Goal: Task Accomplishment & Management: Use online tool/utility

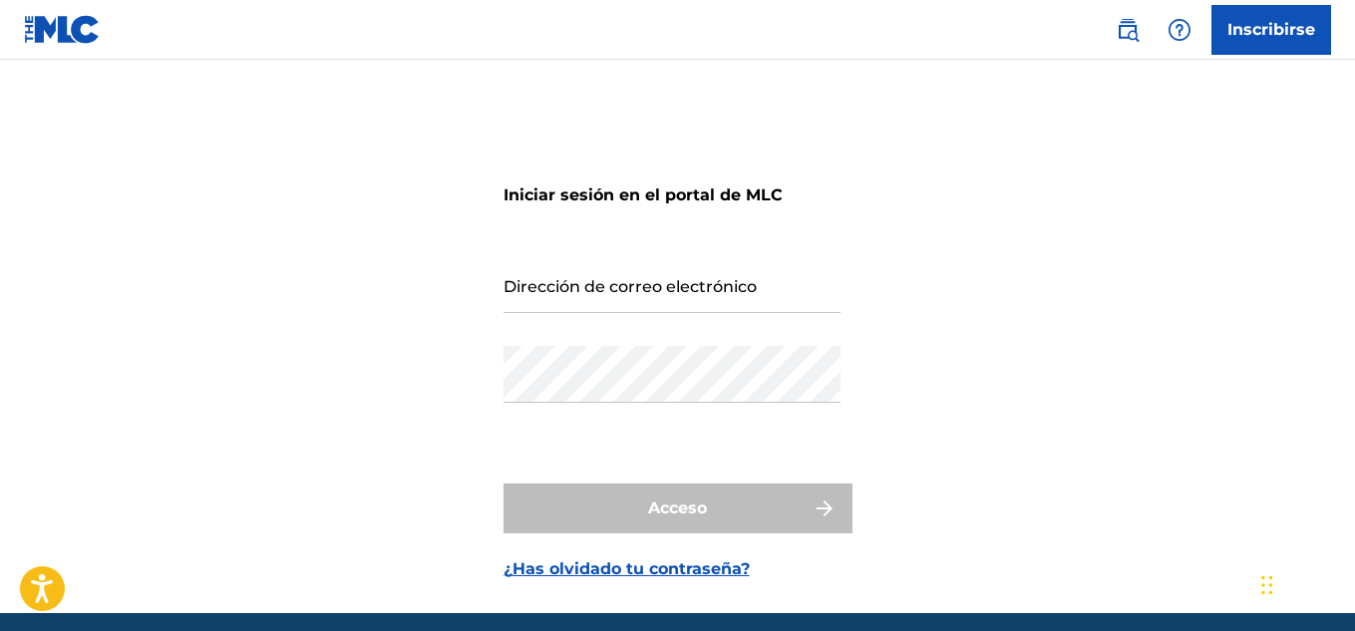
click at [512, 298] on input "Dirección de correo electrónico" at bounding box center [672, 284] width 337 height 57
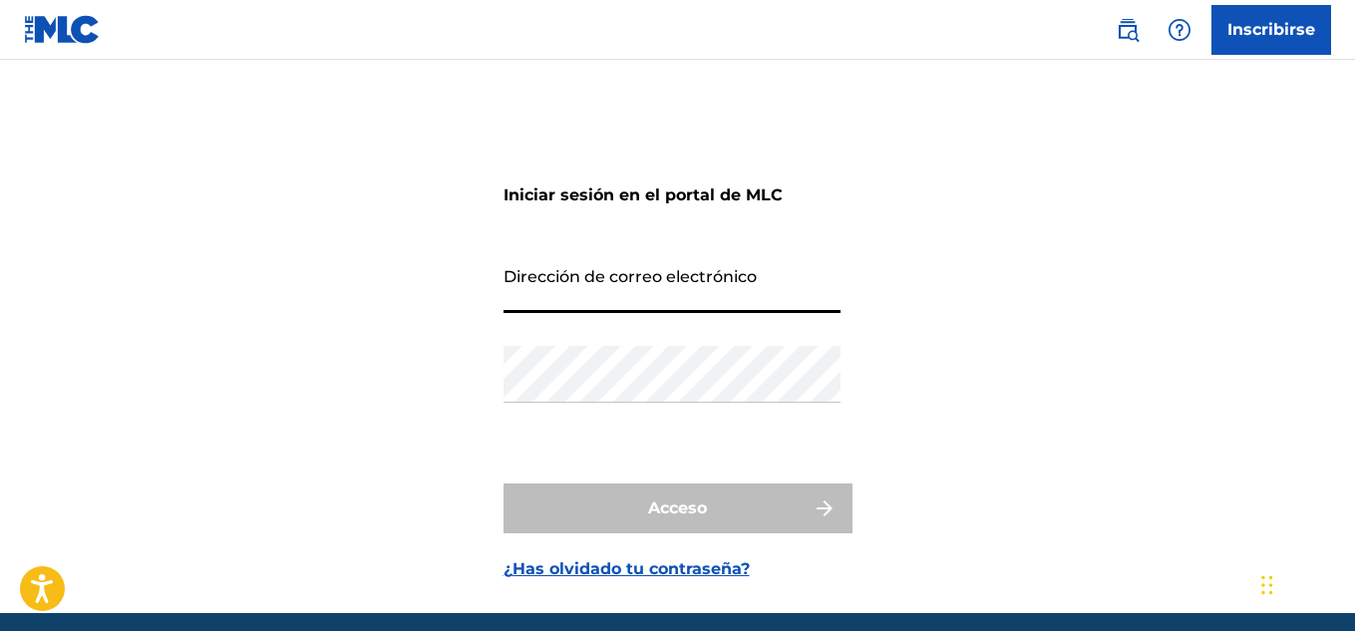
click at [541, 263] on input "Dirección de correo electrónico" at bounding box center [672, 284] width 337 height 57
click at [533, 293] on input "Dirección de correo electrónico" at bounding box center [672, 284] width 337 height 57
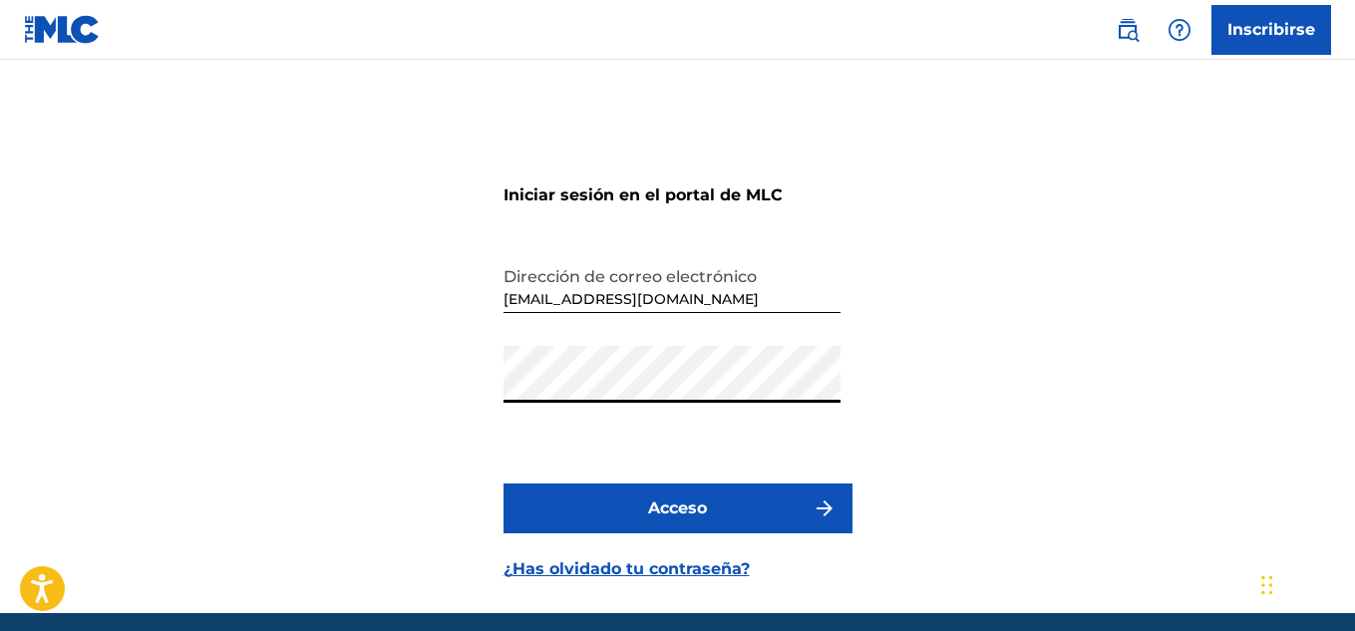
click at [504, 484] on button "Acceso" at bounding box center [678, 509] width 349 height 50
click at [500, 291] on div "Iniciar sesión en el portal de MLC Dirección de correo electrónico [EMAIL_ADDRE…" at bounding box center [677, 362] width 1355 height 504
click at [709, 297] on input "[EMAIL_ADDRESS][DOMAIN_NAME]" at bounding box center [672, 284] width 337 height 57
click at [190, 448] on div "Iniciar sesión en el portal de MLC Dirección de correo electrónico [EMAIL_ADDRE…" at bounding box center [677, 362] width 1355 height 504
click at [573, 286] on input "[EMAIL_ADDRESS][DOMAIN_NAME]" at bounding box center [672, 284] width 337 height 57
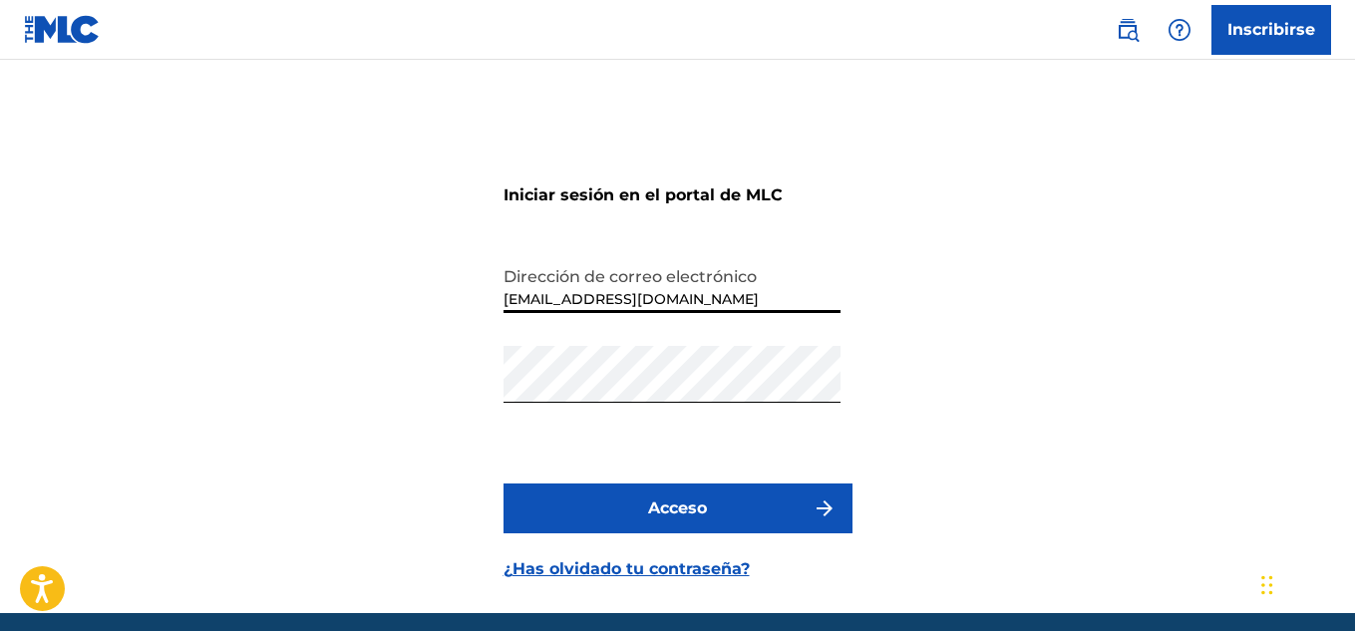
type input "[EMAIL_ADDRESS][DOMAIN_NAME]"
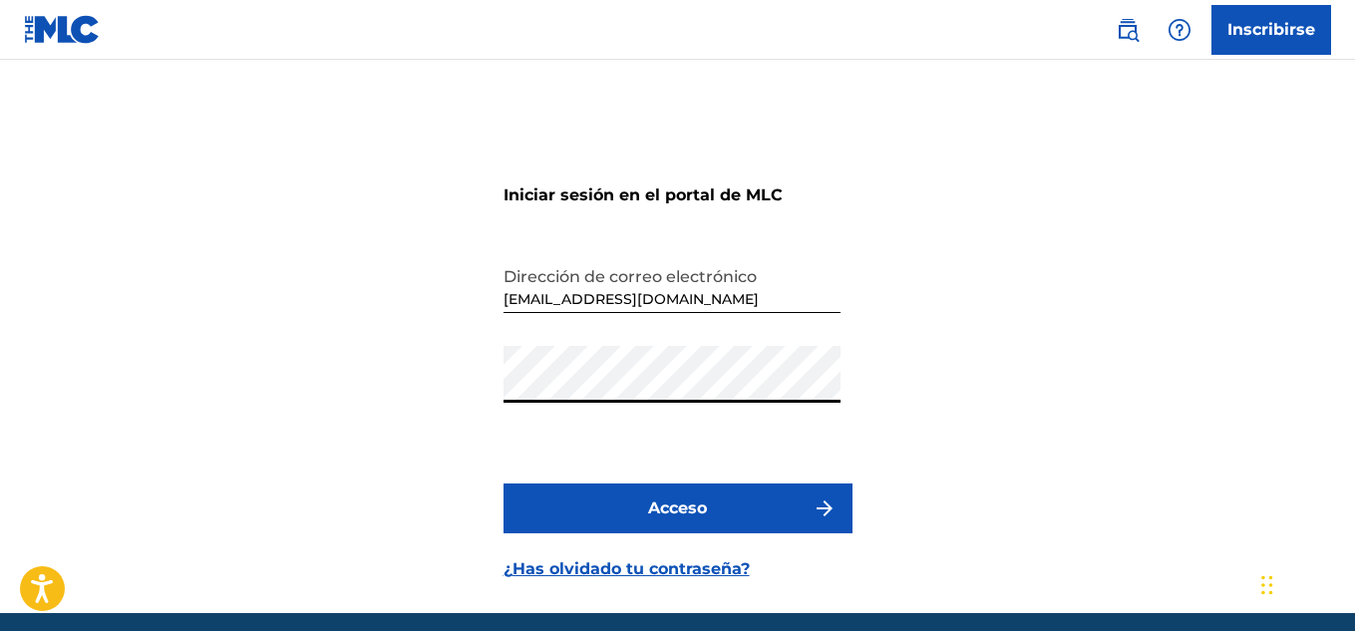
click at [287, 425] on div "Iniciar sesión en el portal de MLC Dirección de correo electrónico [EMAIL_ADDRE…" at bounding box center [677, 362] width 1355 height 504
click at [625, 523] on button "Acceso" at bounding box center [678, 509] width 349 height 50
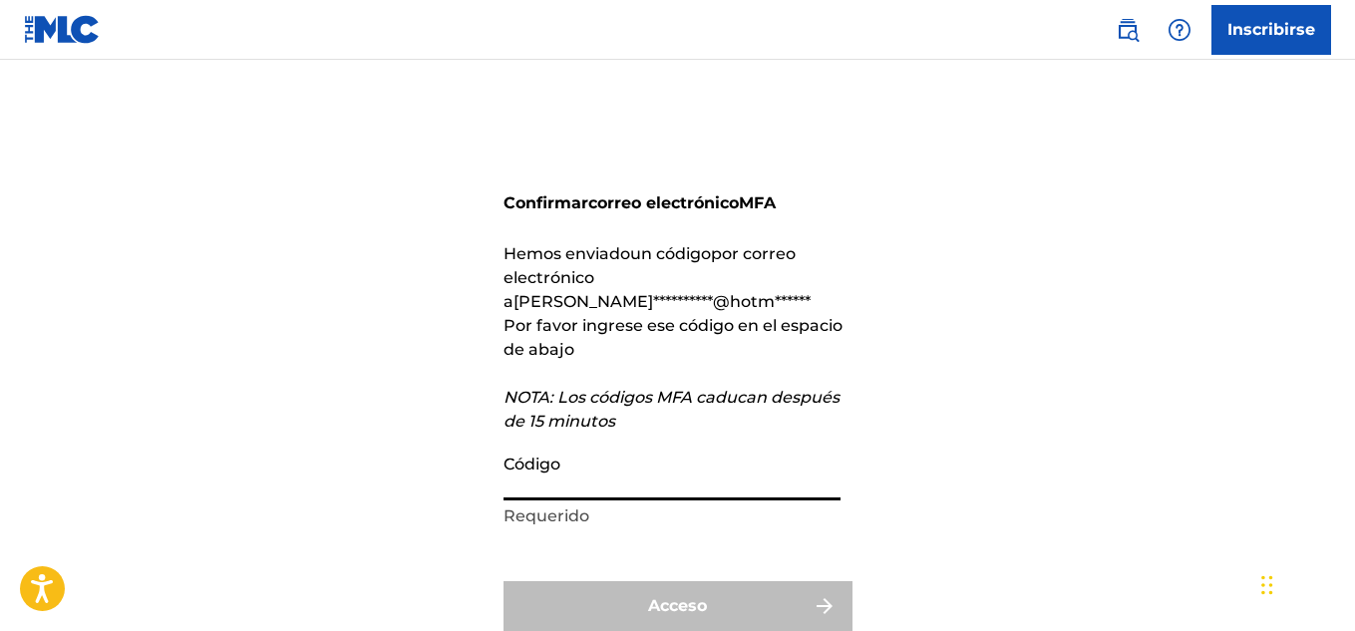
click at [584, 444] on input "Código" at bounding box center [672, 472] width 337 height 57
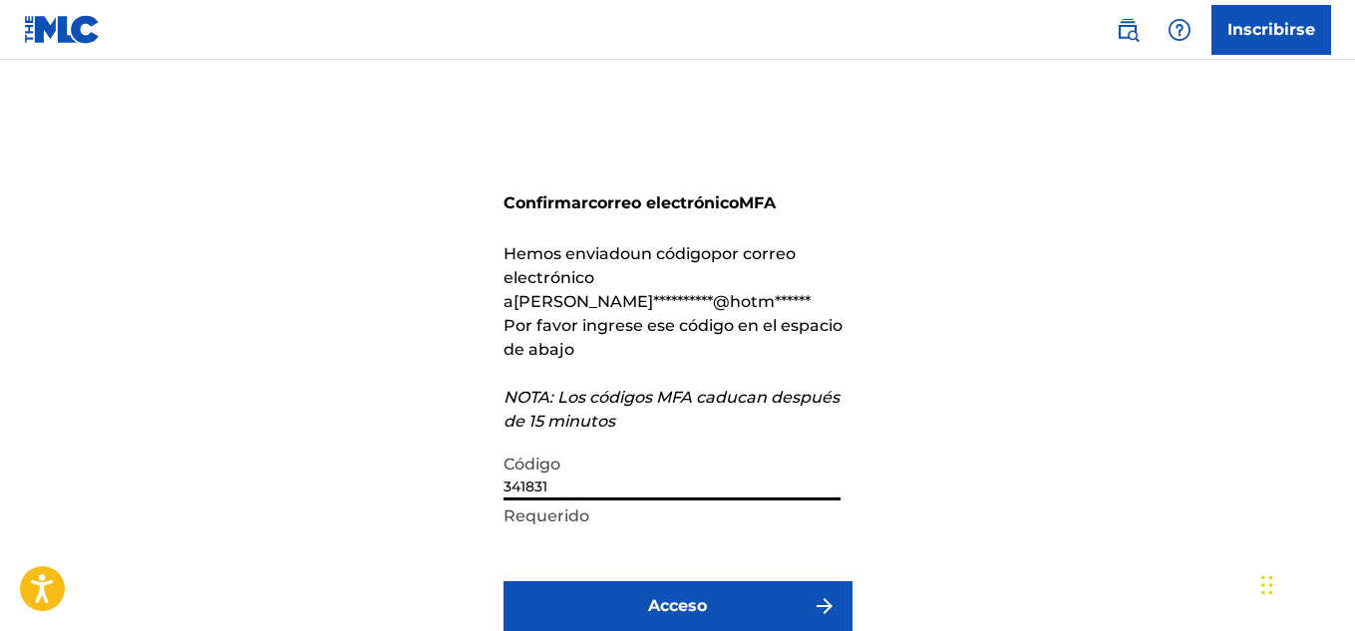
type input "341831"
click at [667, 596] on font "Acceso" at bounding box center [677, 605] width 59 height 19
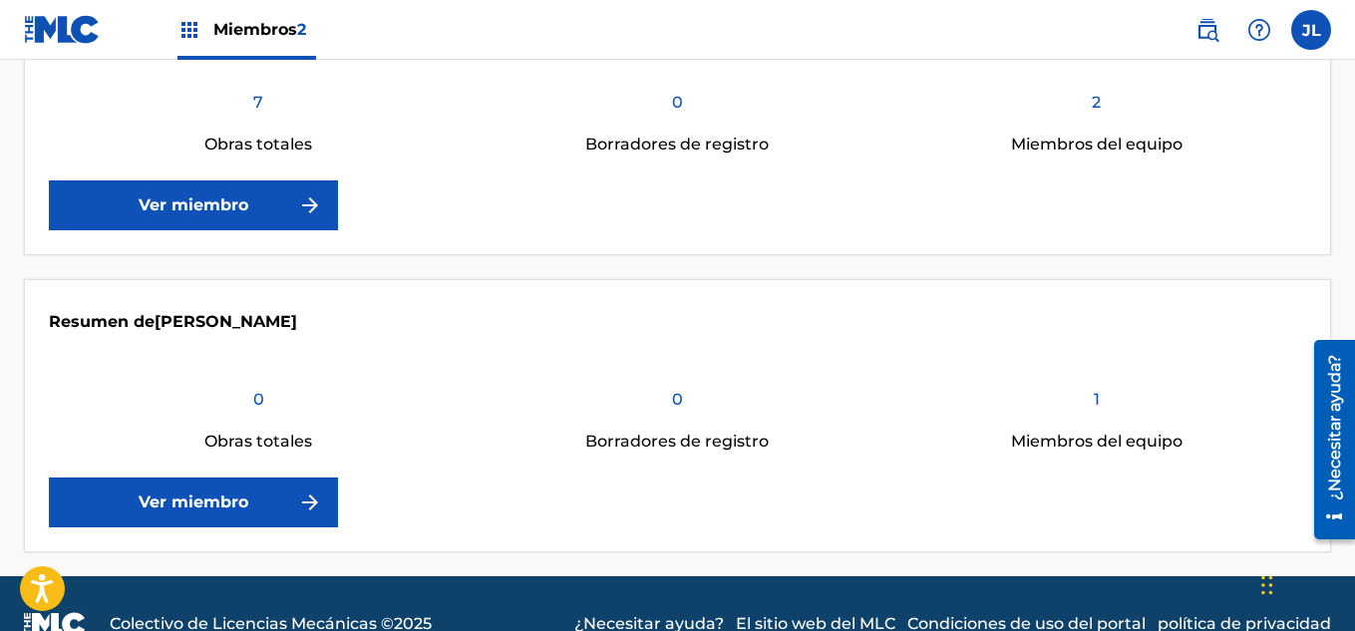
scroll to position [543, 0]
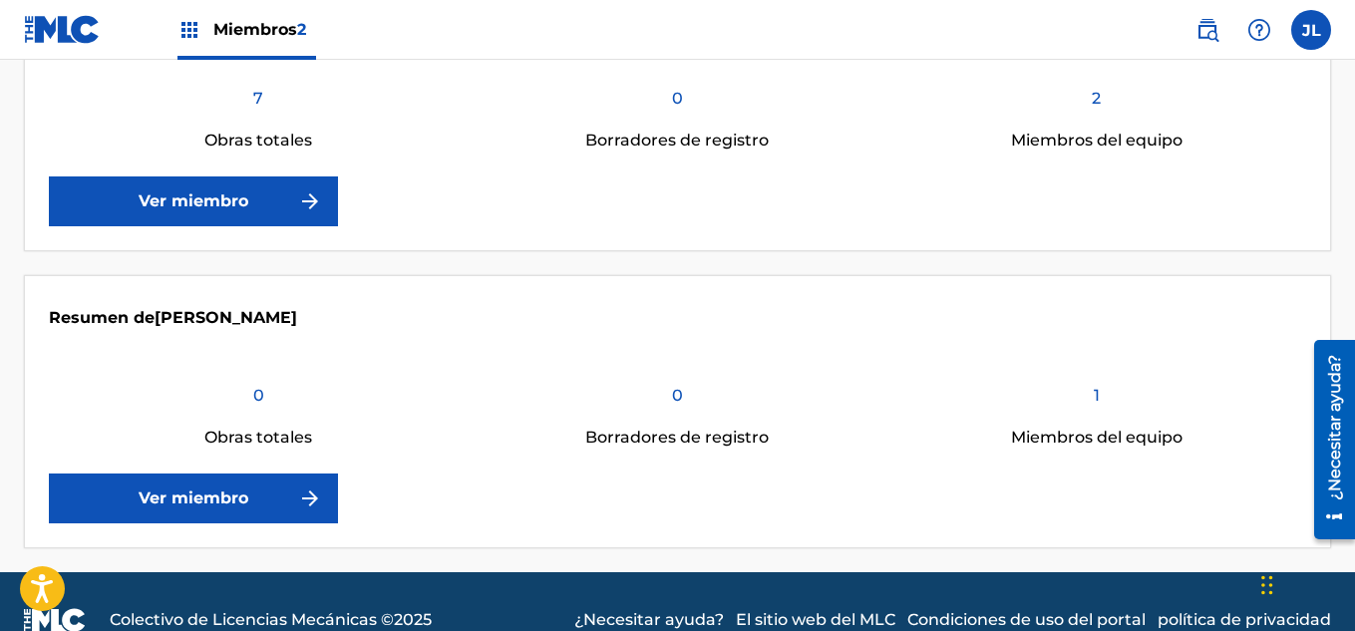
click at [158, 190] on font "Ver miembro" at bounding box center [194, 202] width 110 height 24
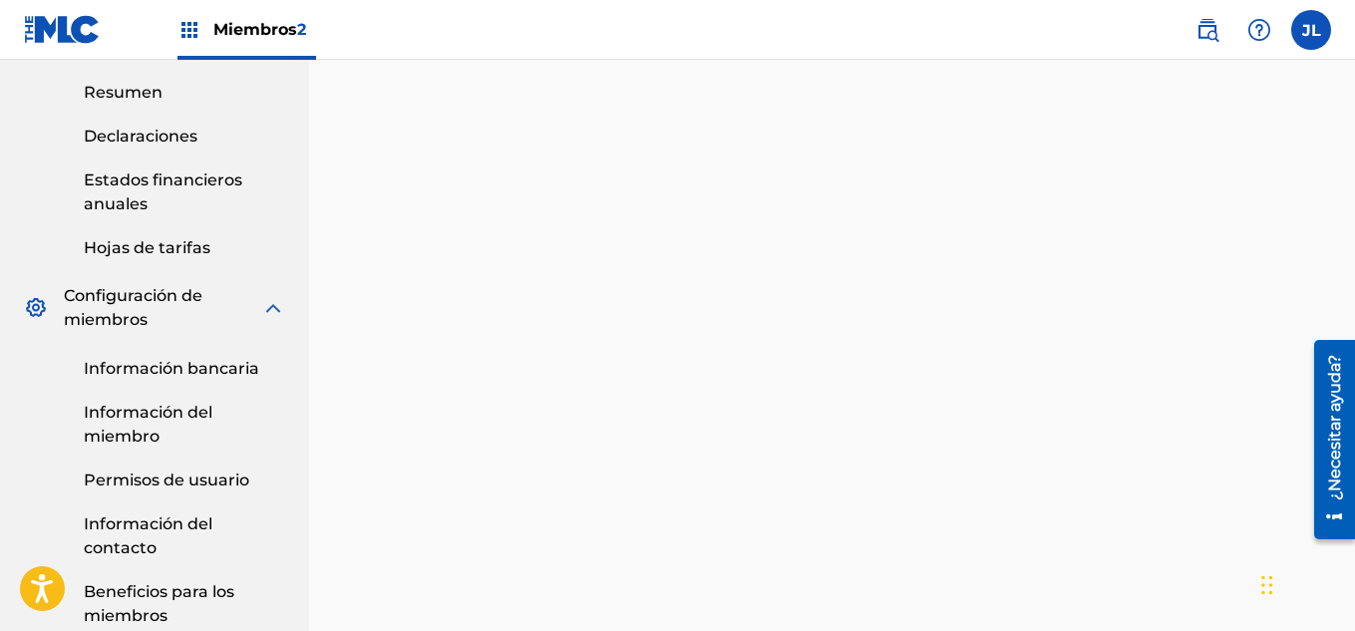
scroll to position [872, 0]
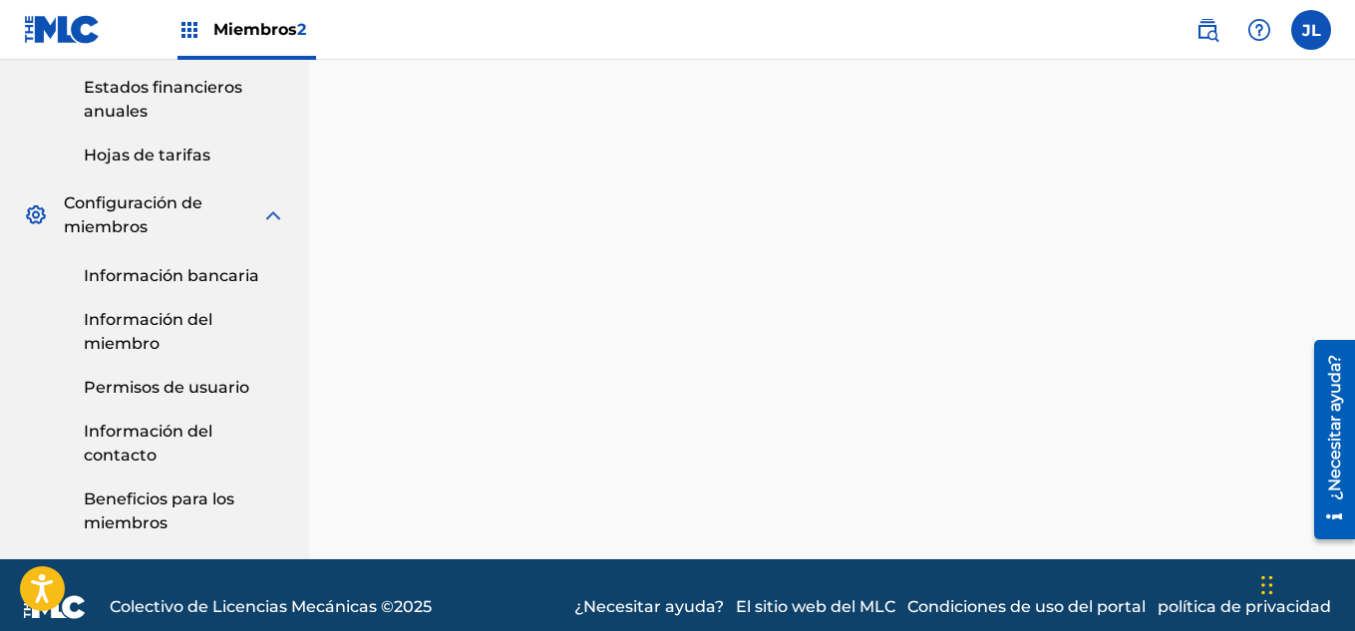
click at [131, 270] on font "Información bancaria" at bounding box center [172, 275] width 176 height 19
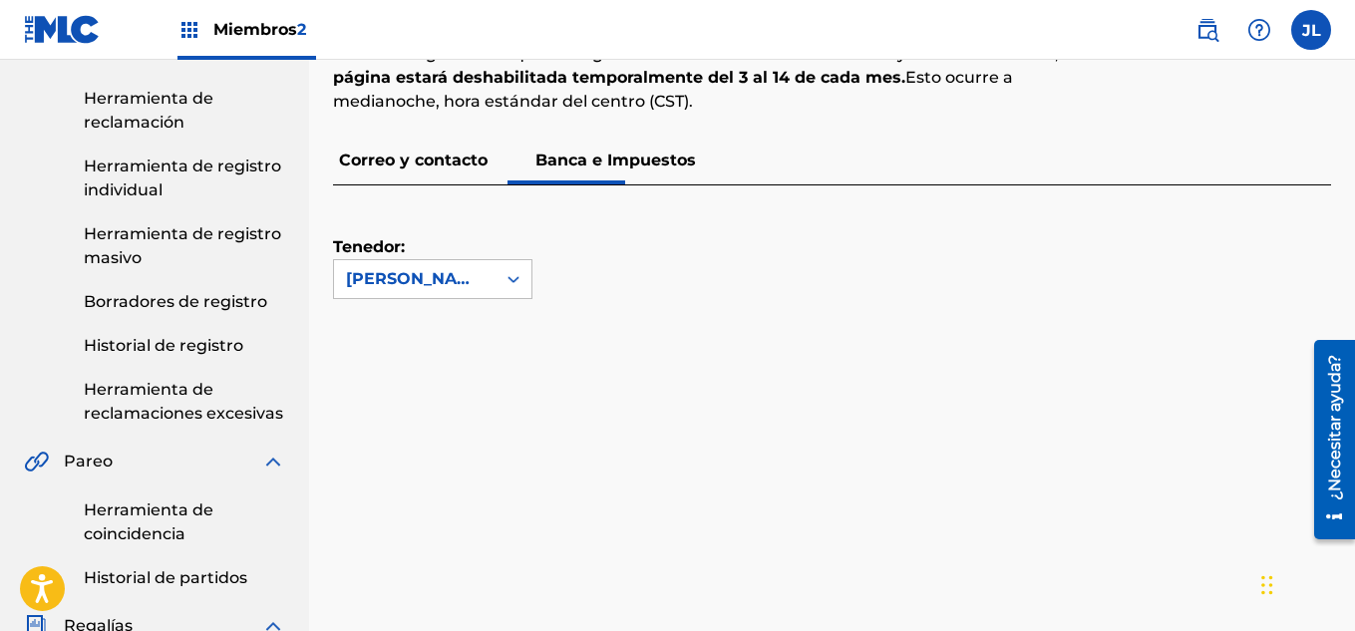
scroll to position [310, 0]
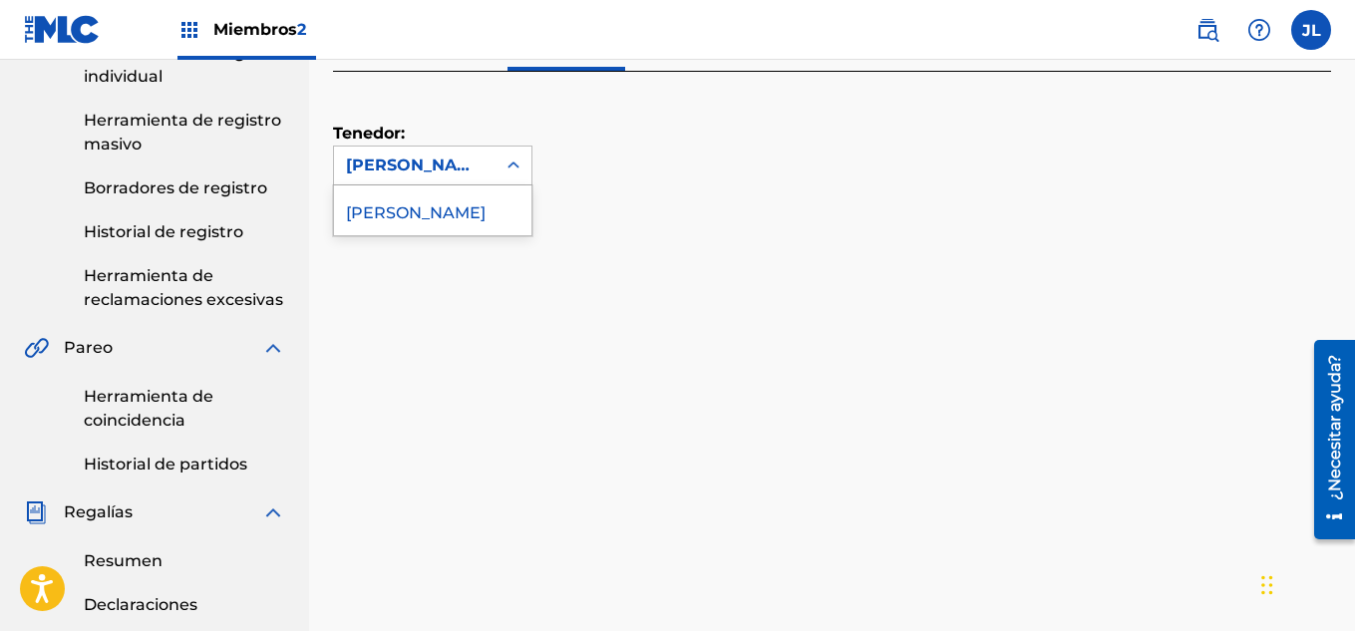
click at [745, 194] on div "Tenedor: Hay 1 resultado disponible. Use las teclas Arriba y Abajo para elegir …" at bounding box center [832, 265] width 998 height 386
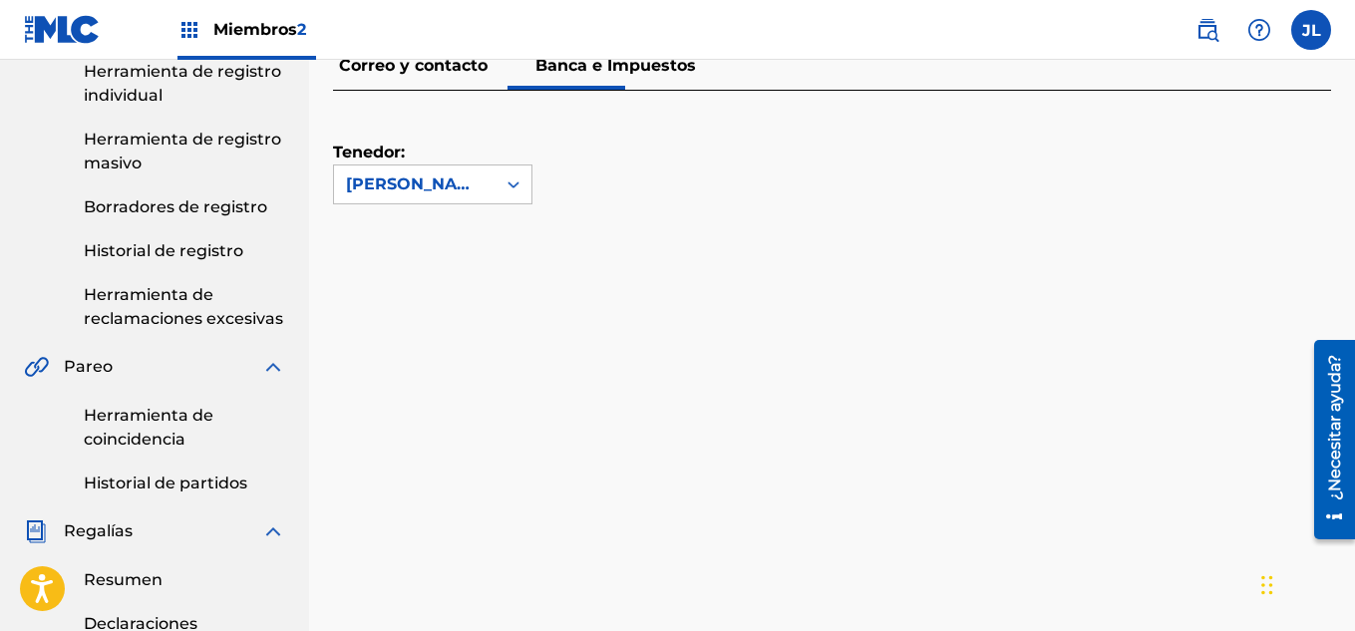
scroll to position [0, 0]
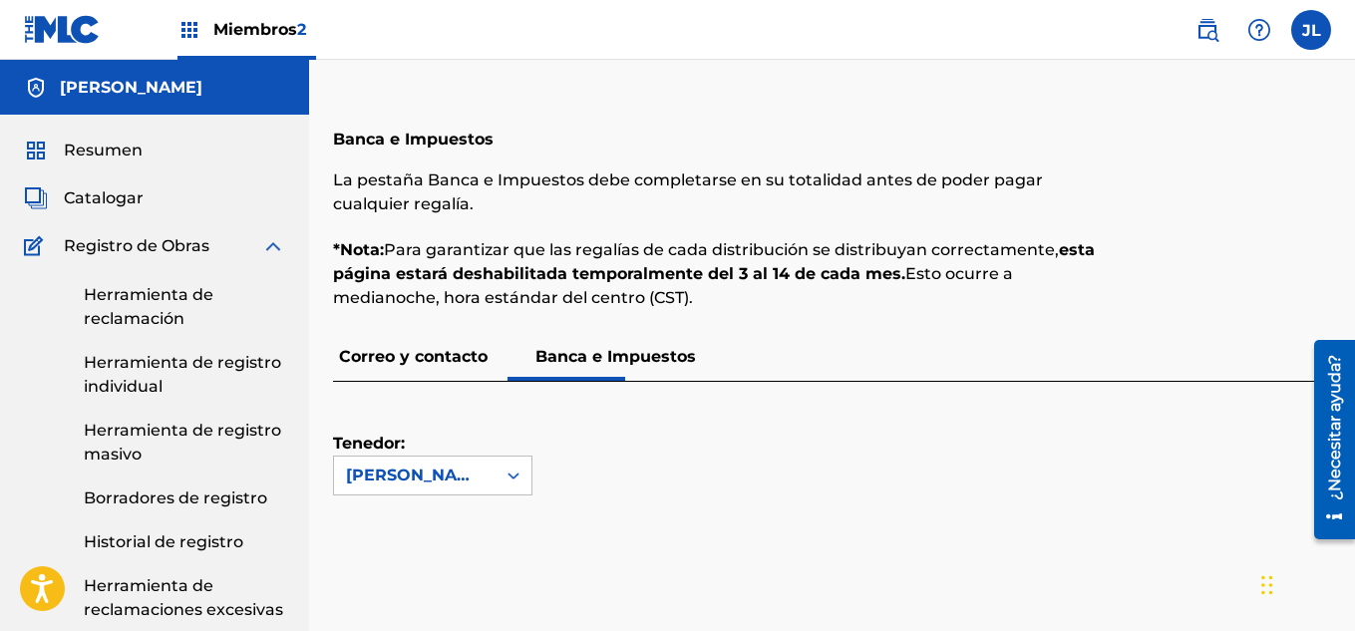
click at [55, 33] on img at bounding box center [62, 29] width 77 height 29
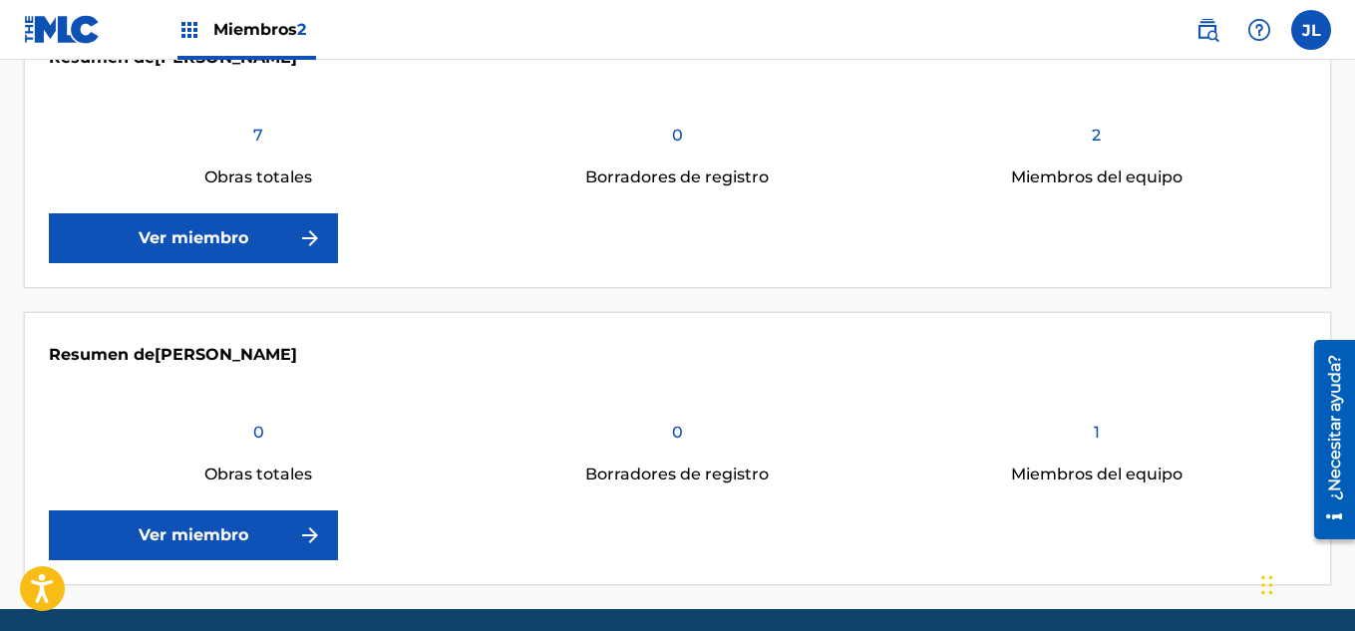
scroll to position [507, 0]
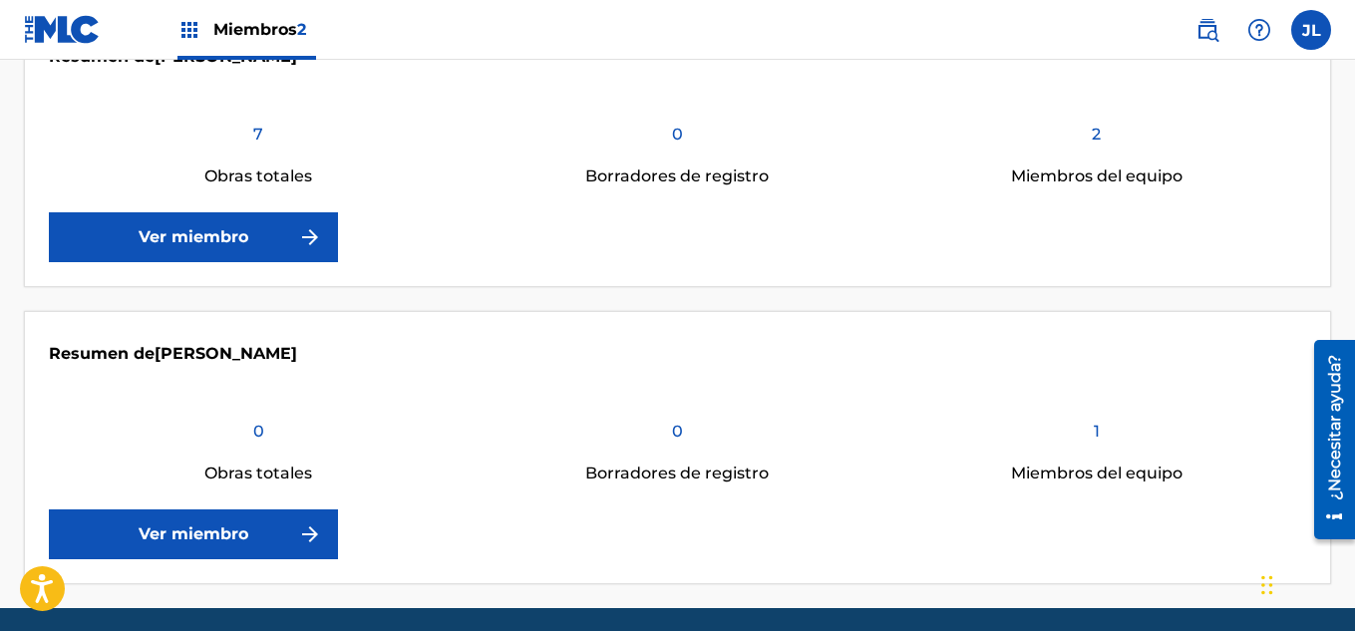
click at [194, 234] on font "Ver miembro" at bounding box center [194, 236] width 110 height 19
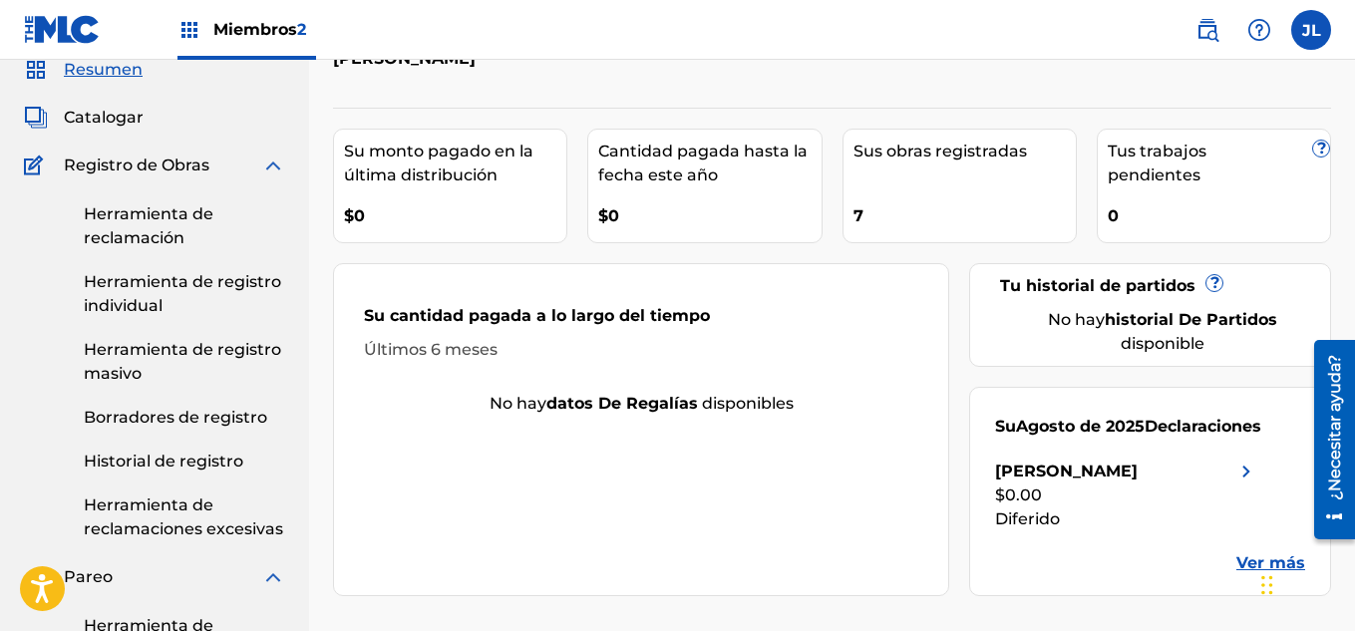
scroll to position [83, 0]
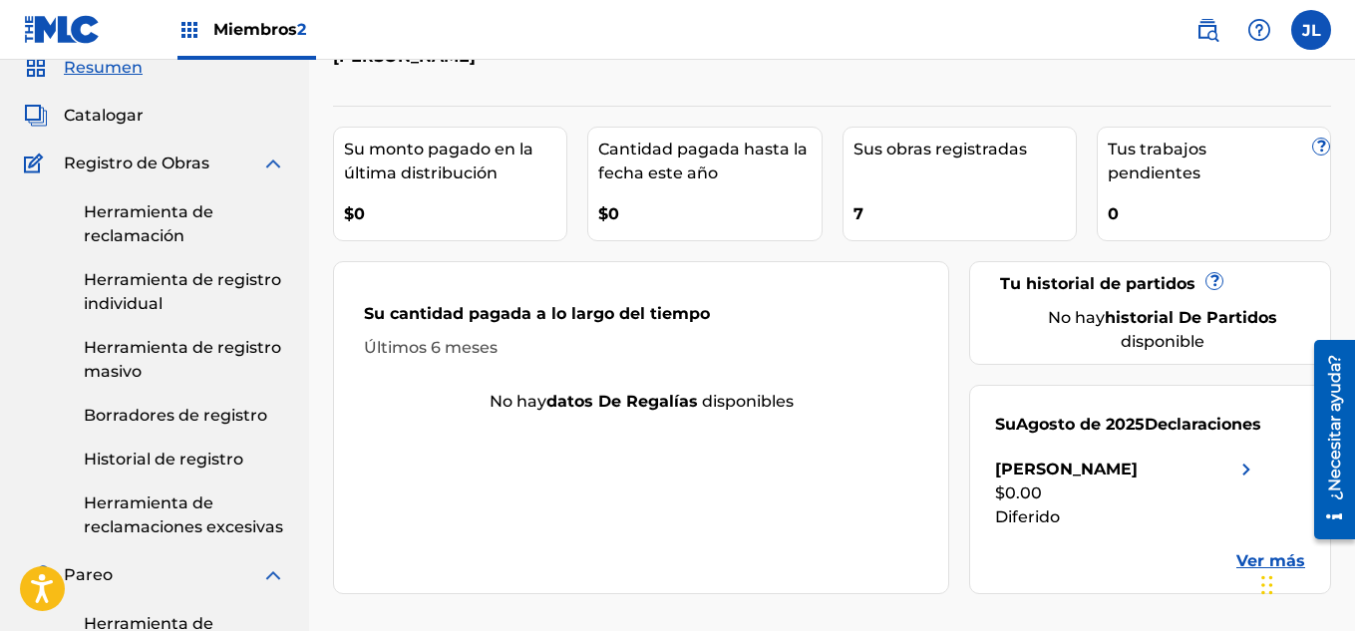
click at [137, 468] on font "Historial de registro" at bounding box center [164, 459] width 160 height 19
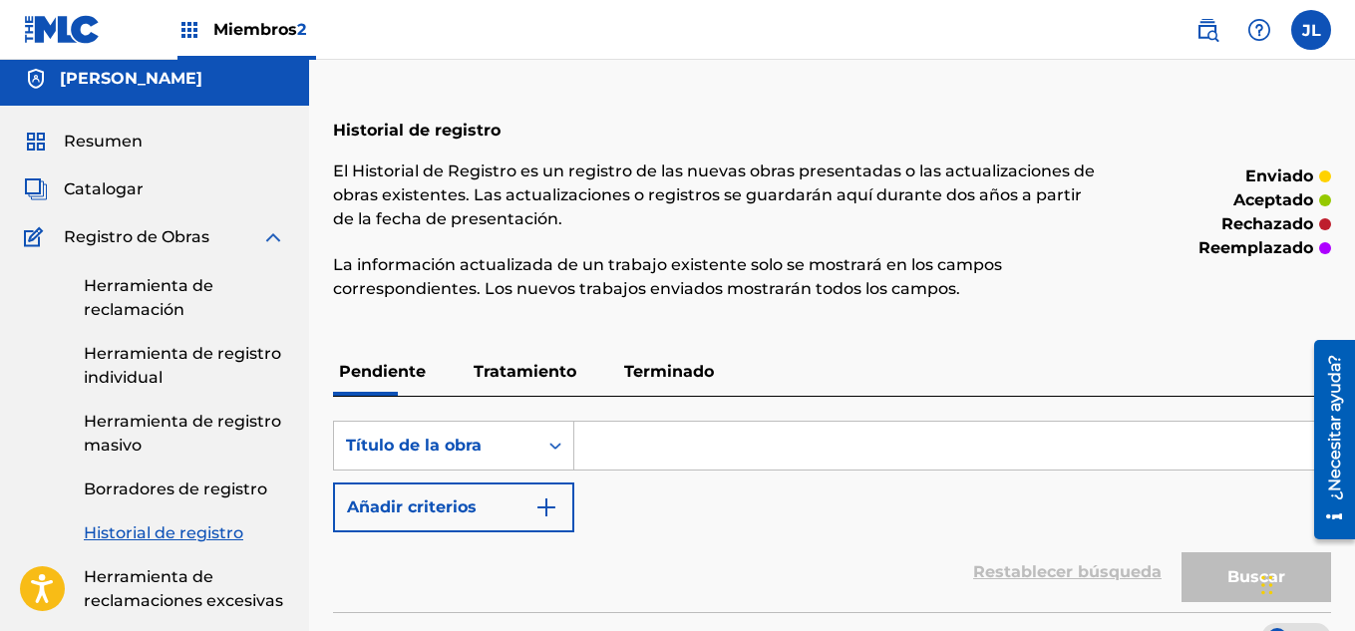
scroll to position [7, 0]
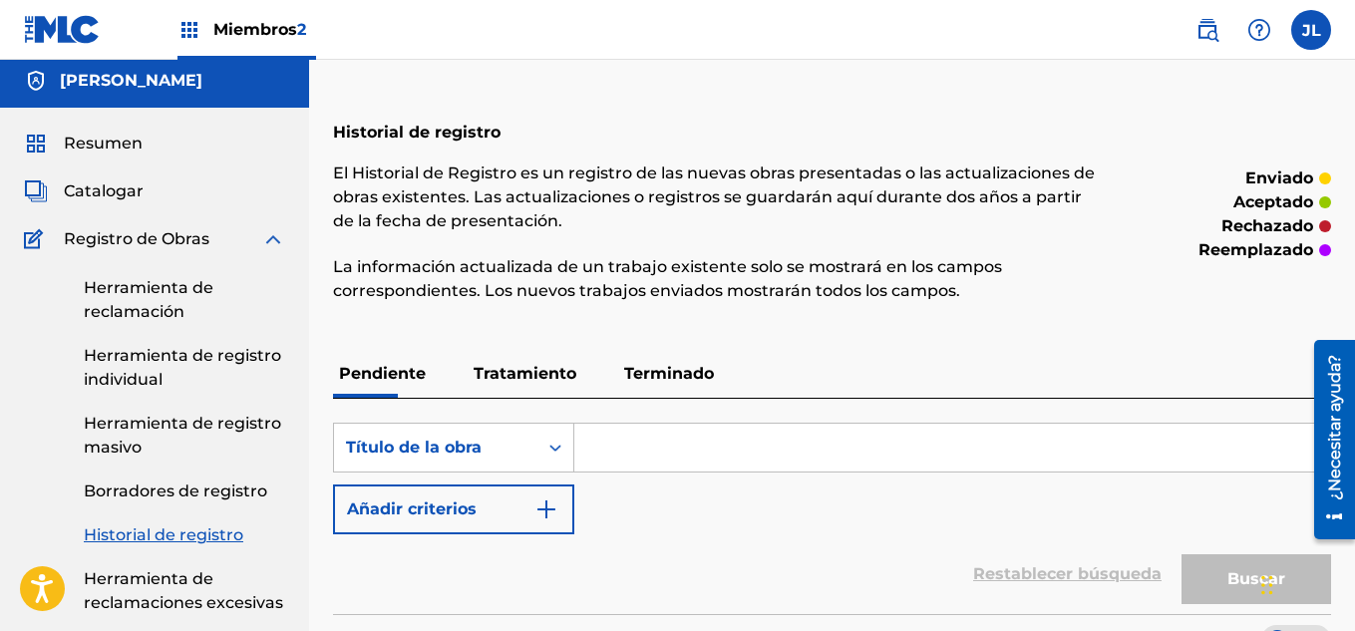
click at [512, 372] on font "Tratamiento" at bounding box center [525, 373] width 103 height 19
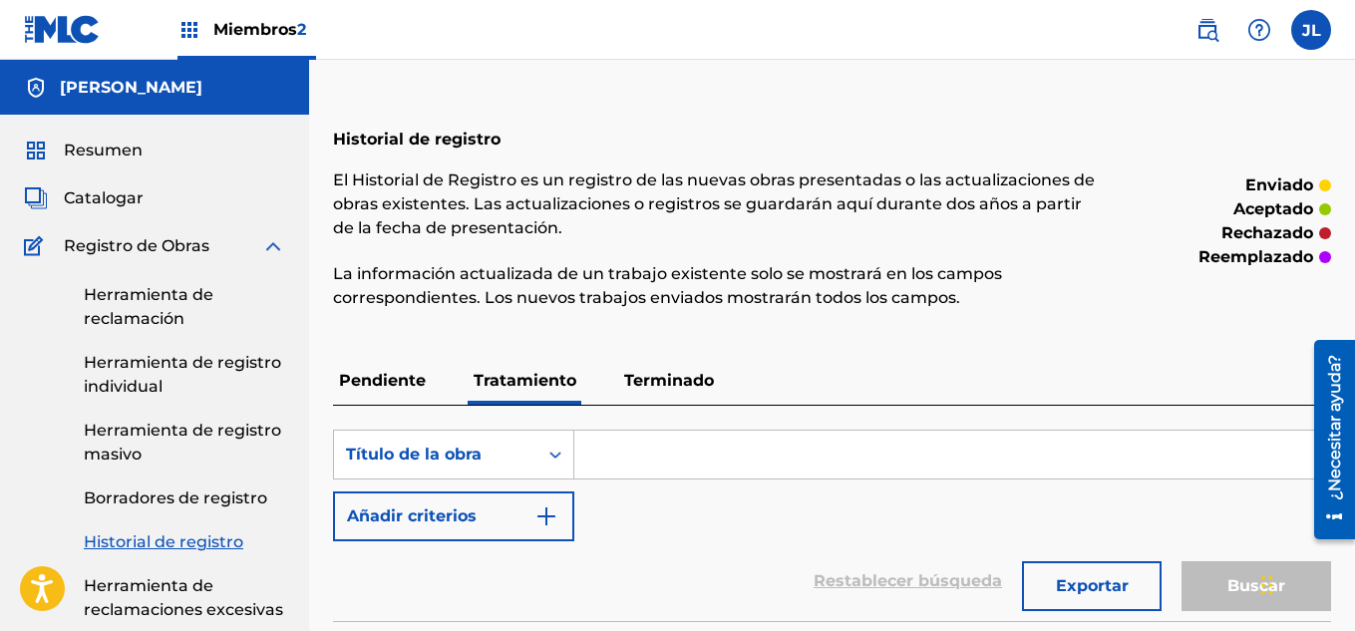
click at [649, 392] on p "Terminado" at bounding box center [669, 381] width 102 height 48
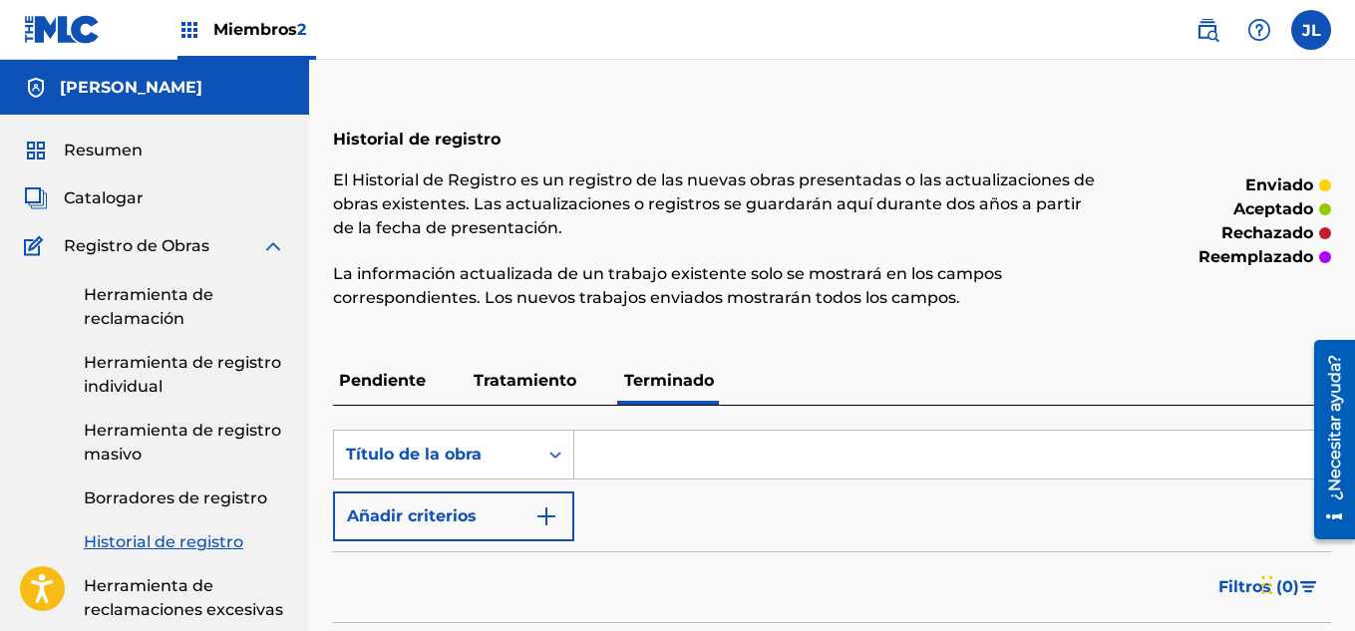
click at [394, 383] on font "Pendiente" at bounding box center [382, 380] width 87 height 19
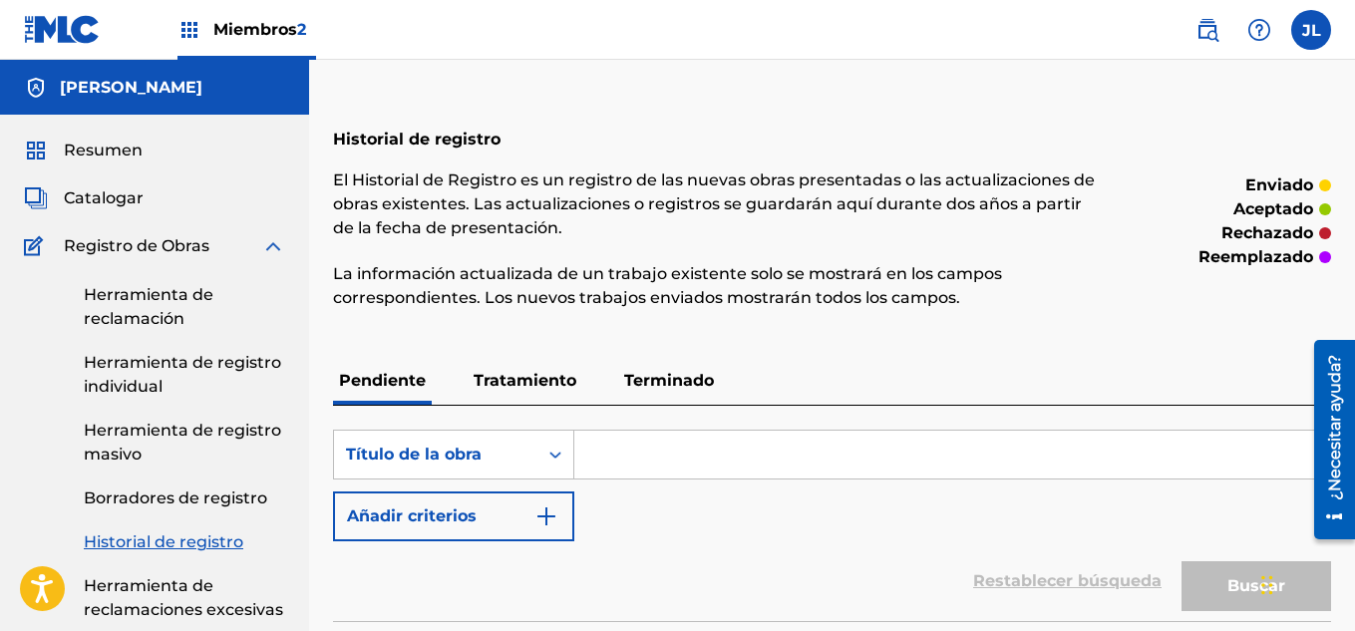
click at [41, 94] on img at bounding box center [36, 88] width 24 height 24
click at [51, 158] on link "Resumen" at bounding box center [83, 151] width 119 height 24
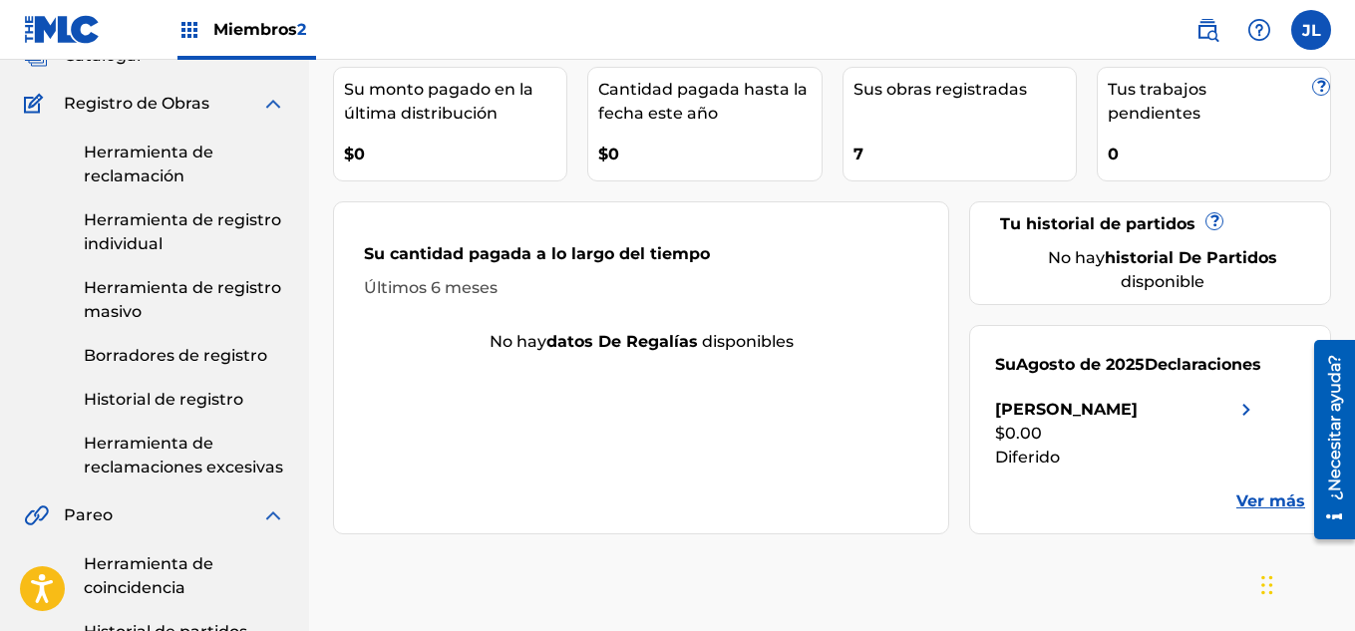
scroll to position [184, 0]
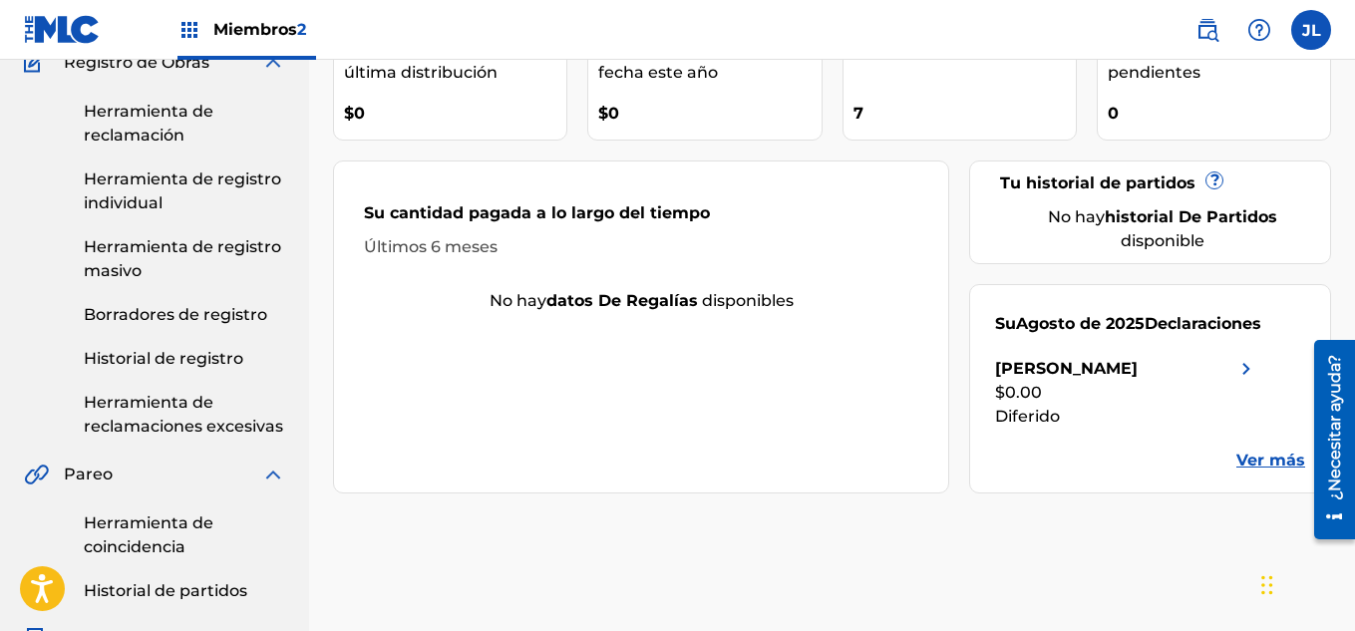
click at [1239, 461] on font "Ver más" at bounding box center [1271, 460] width 69 height 19
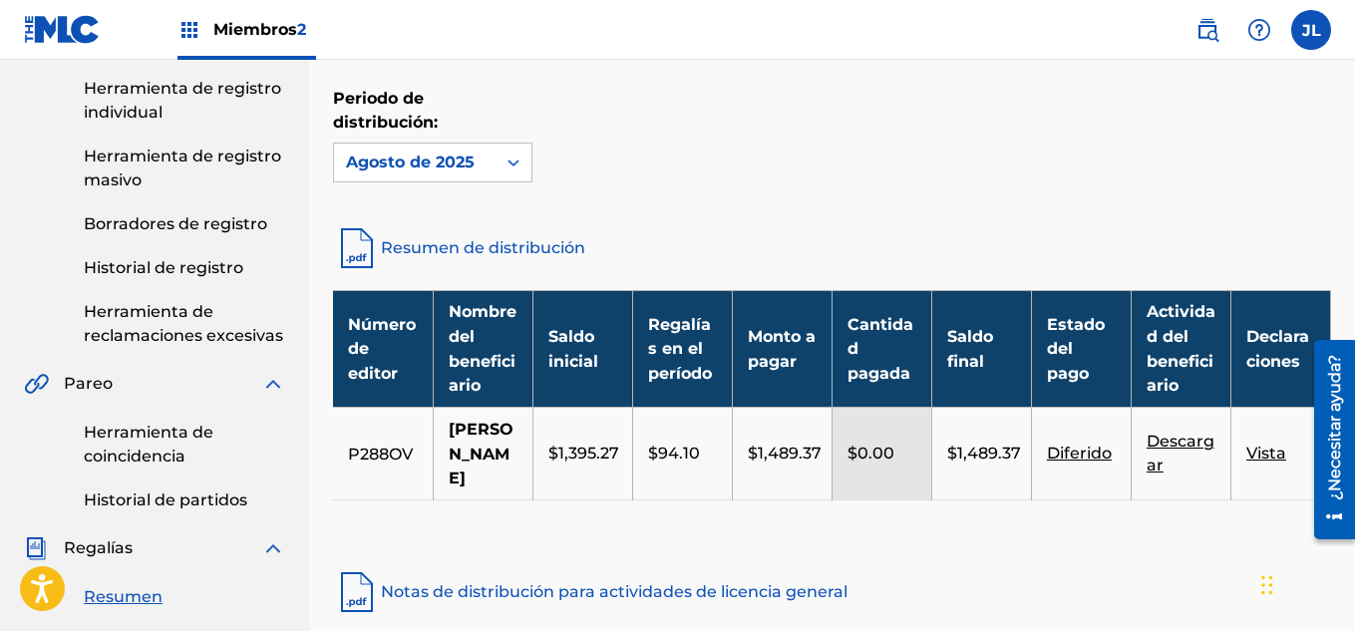
scroll to position [300, 0]
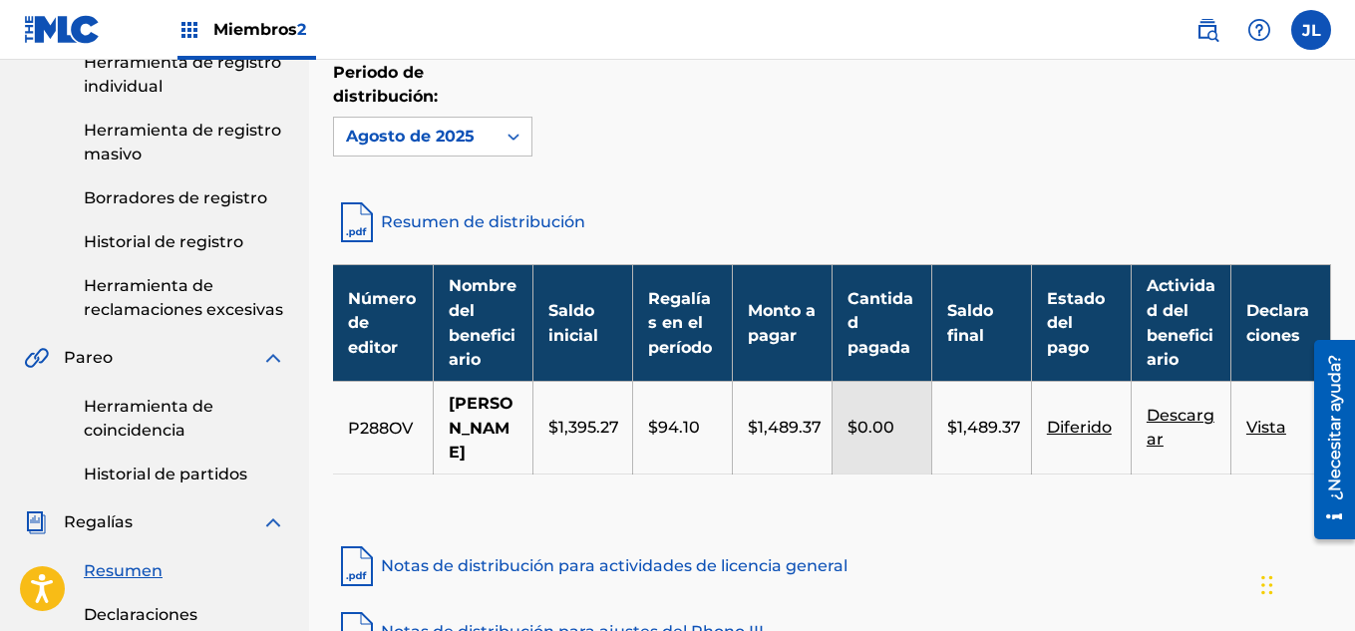
click at [464, 217] on font "Resumen de distribución" at bounding box center [483, 221] width 204 height 19
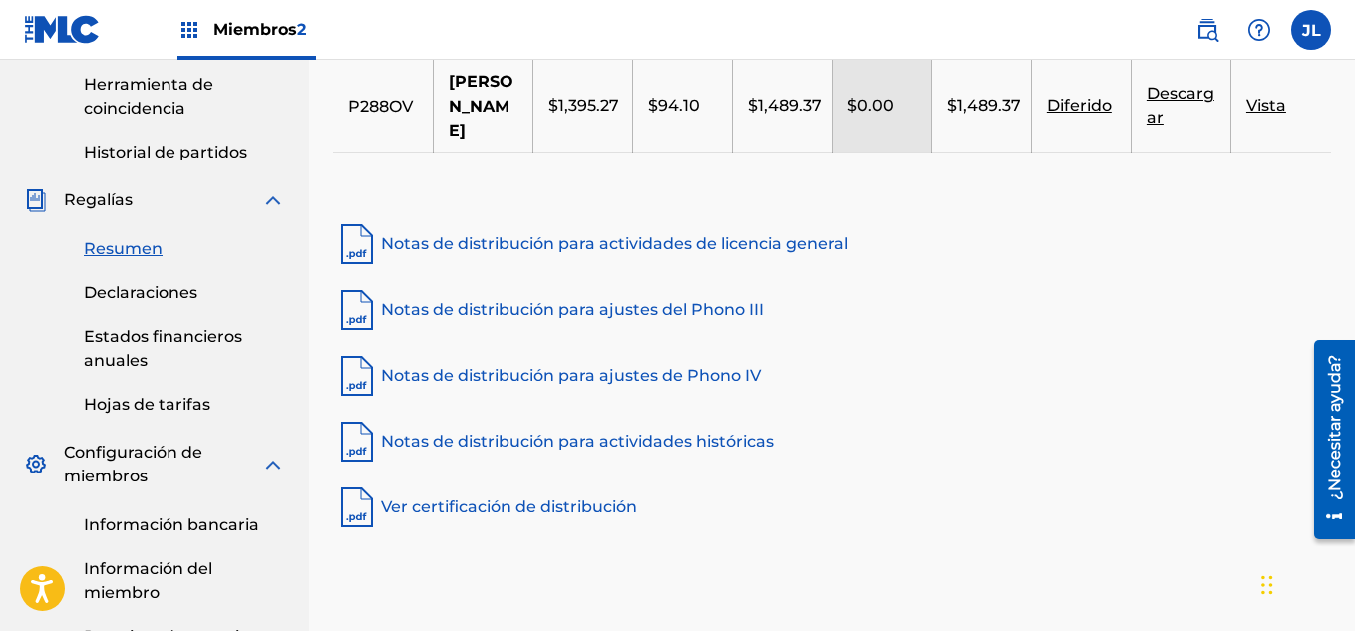
scroll to position [625, 0]
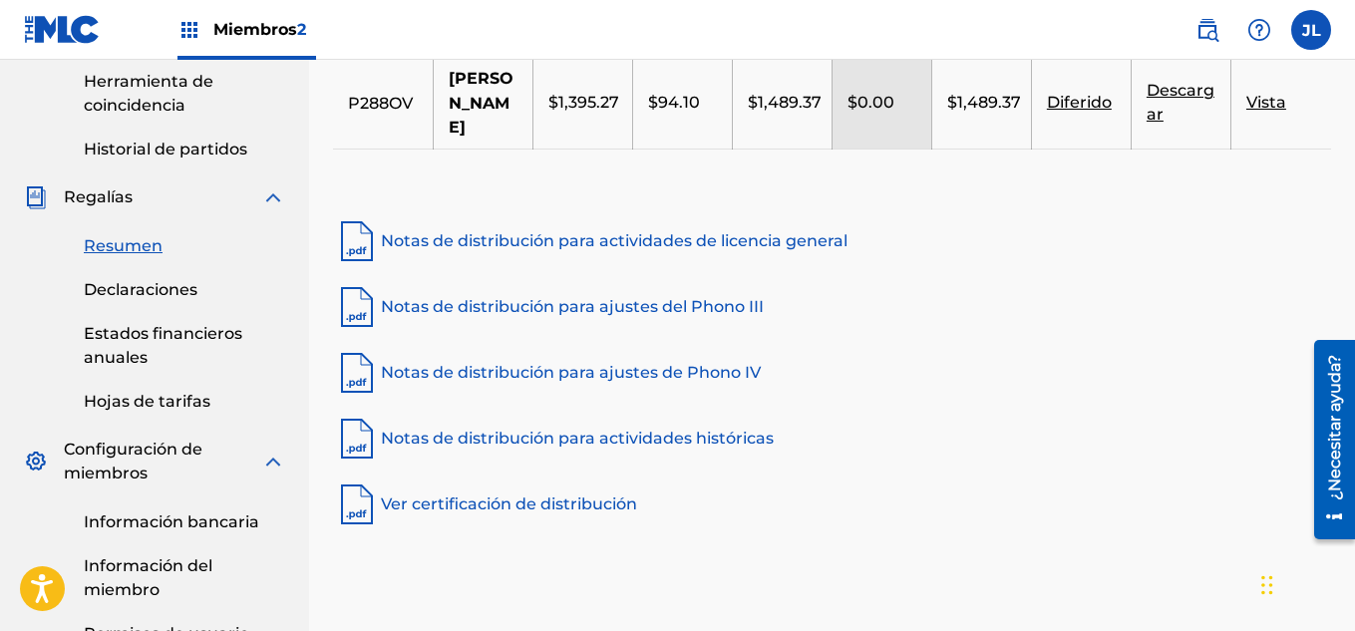
click at [115, 295] on font "Declaraciones" at bounding box center [141, 289] width 114 height 19
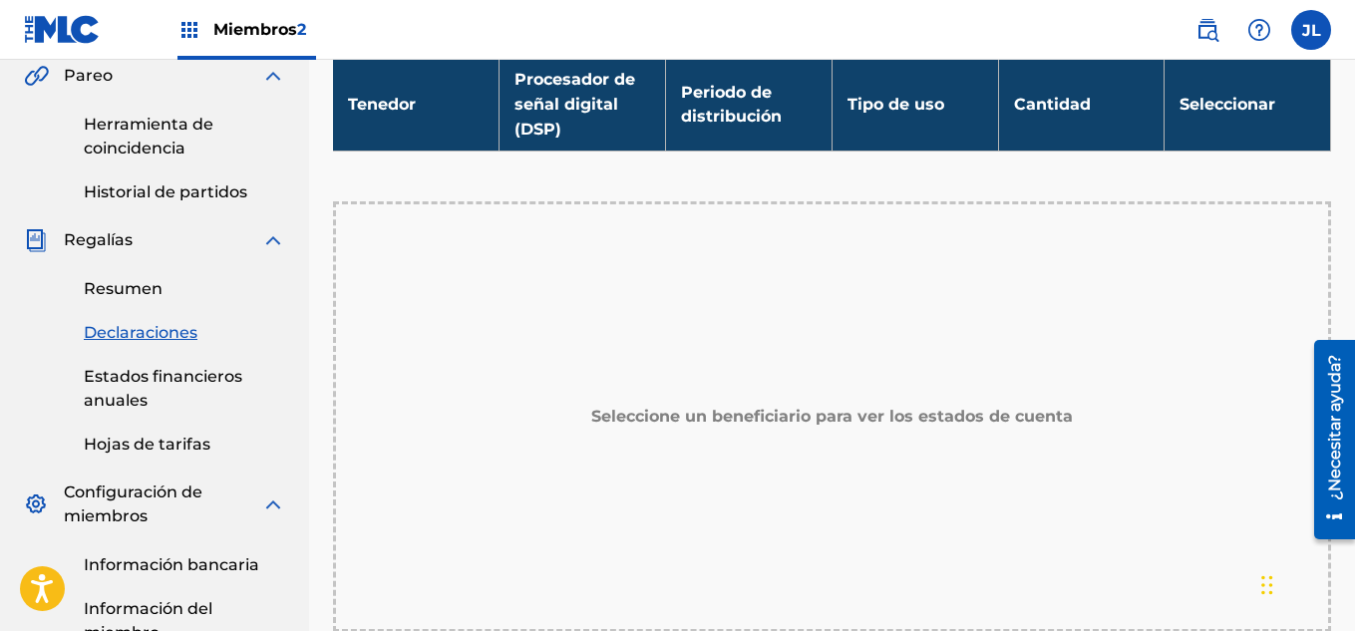
scroll to position [585, 0]
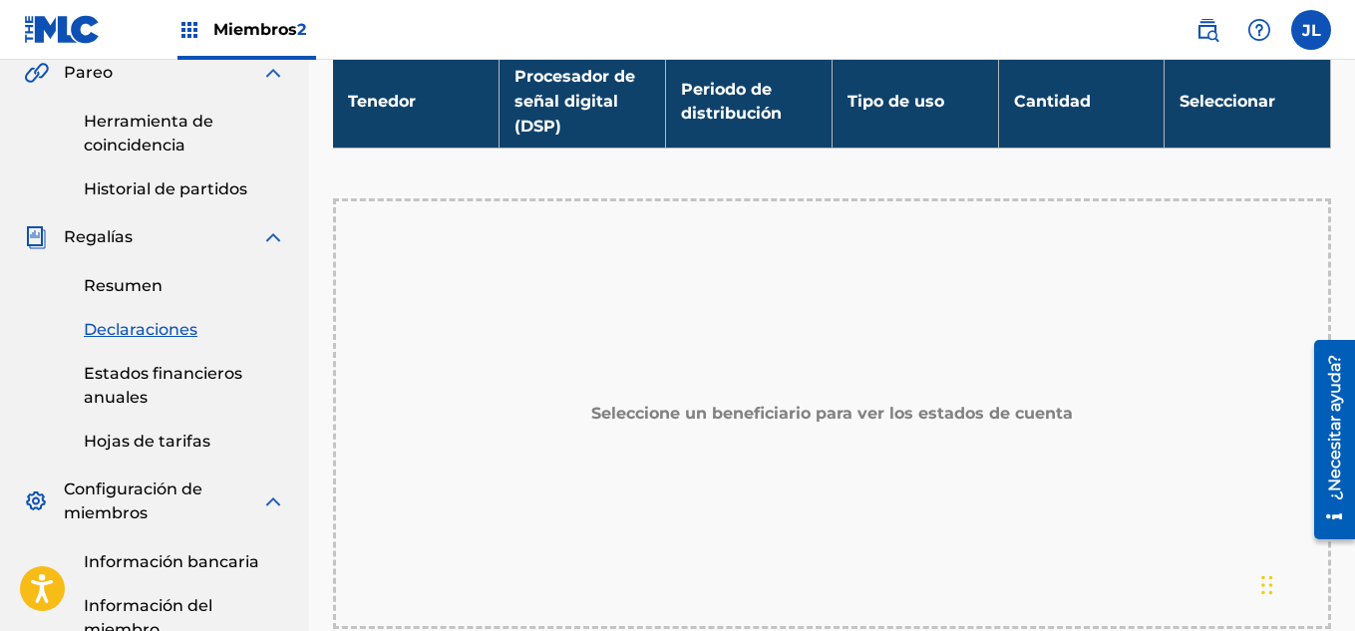
click at [124, 449] on font "Hojas de tarifas" at bounding box center [147, 441] width 127 height 19
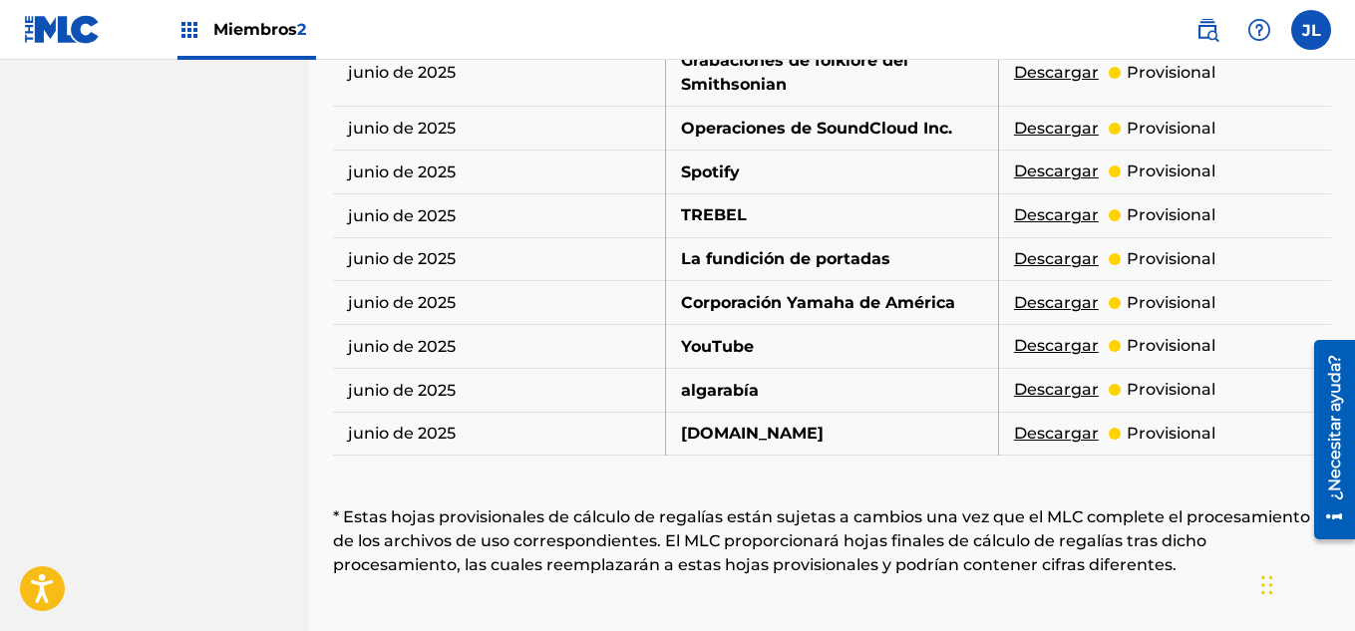
scroll to position [1527, 0]
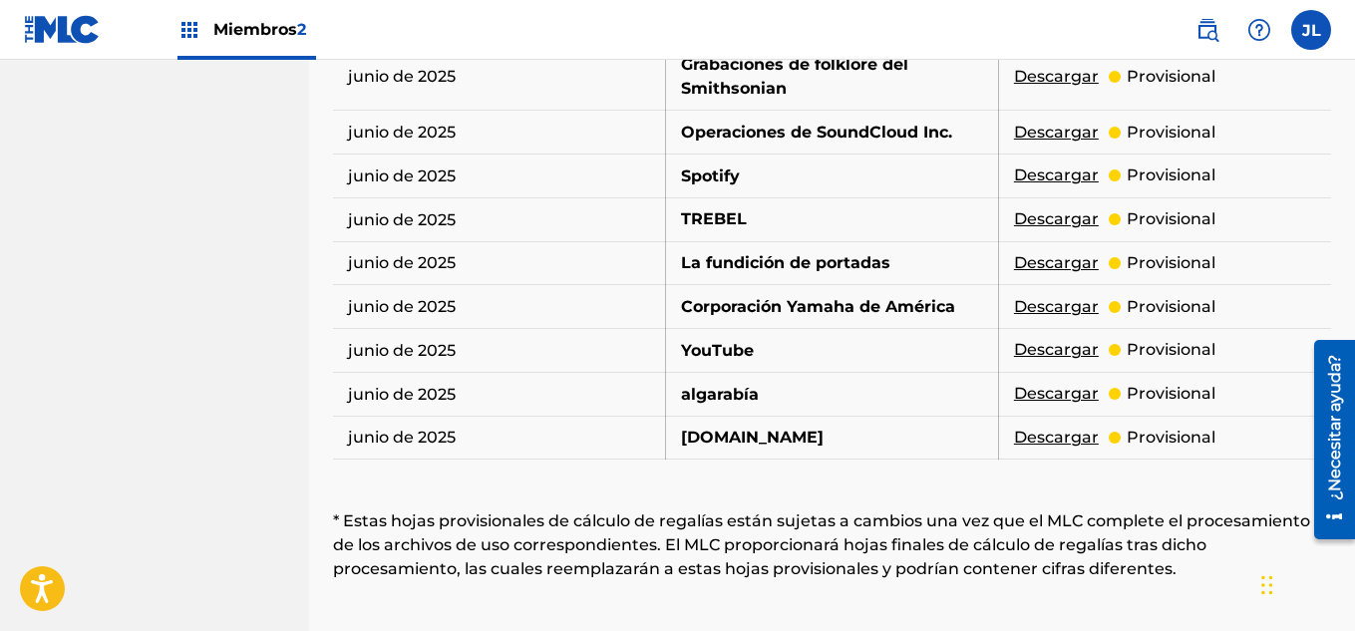
click at [1045, 174] on font "Descargar" at bounding box center [1056, 175] width 85 height 19
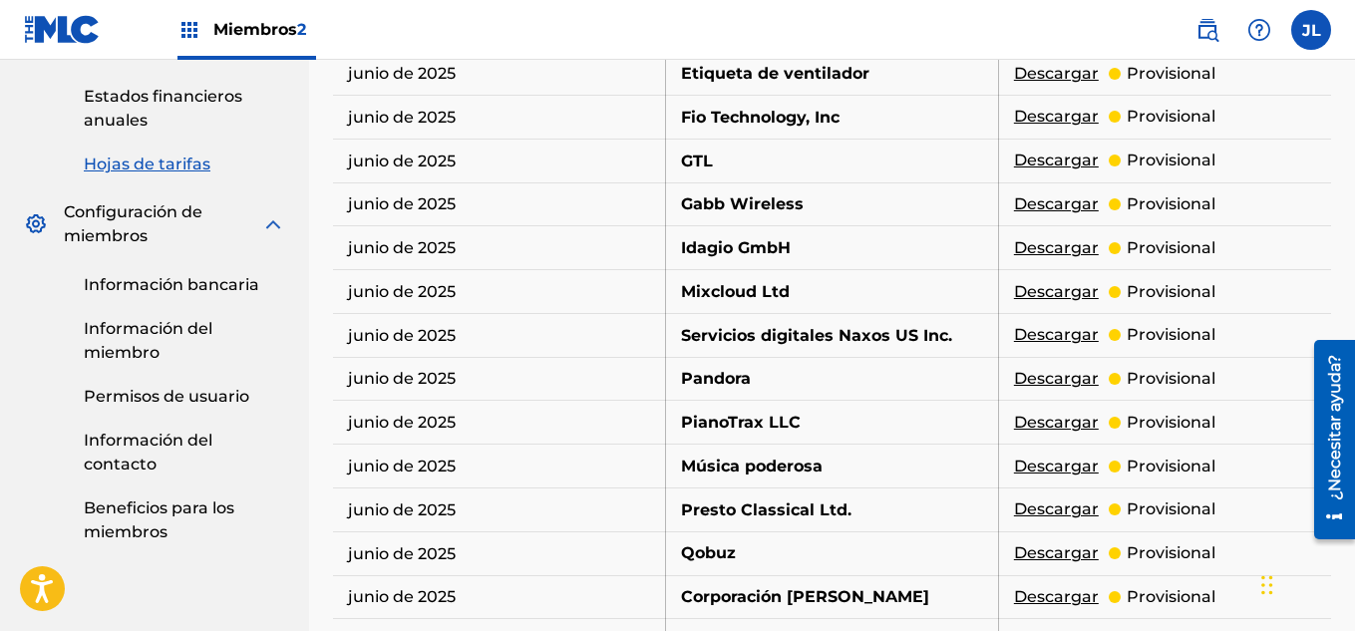
scroll to position [864, 0]
click at [122, 345] on font "Información del miembro" at bounding box center [148, 339] width 129 height 43
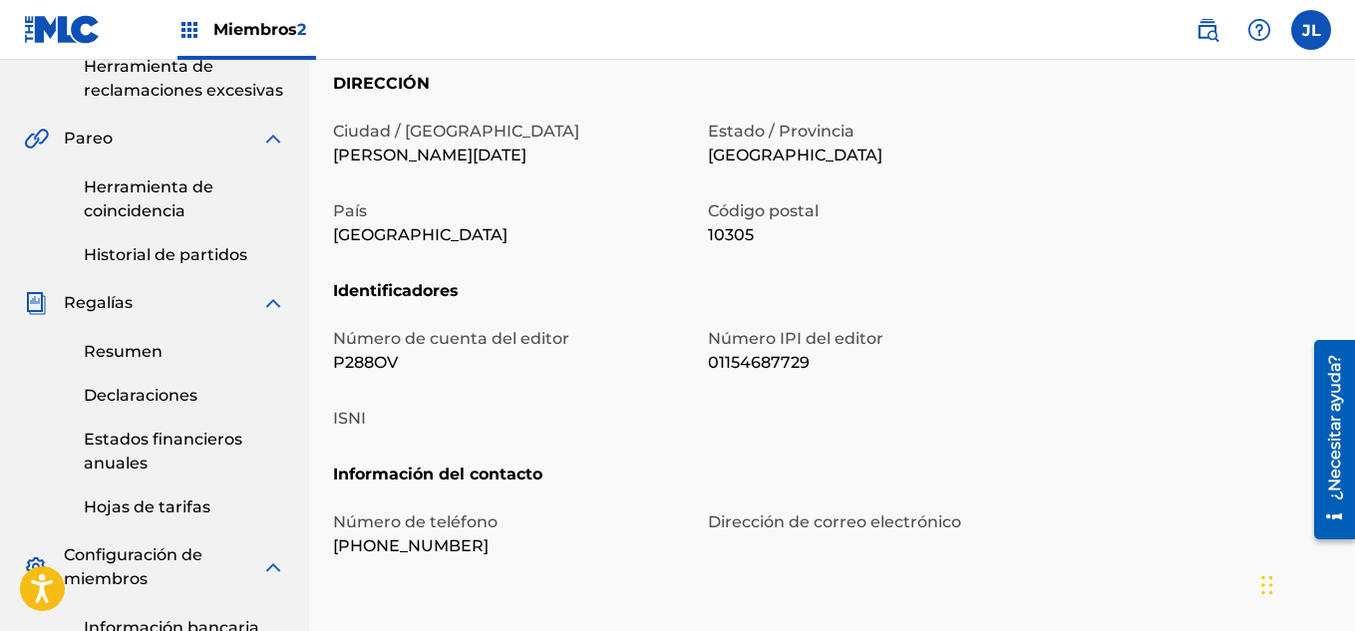
scroll to position [896, 0]
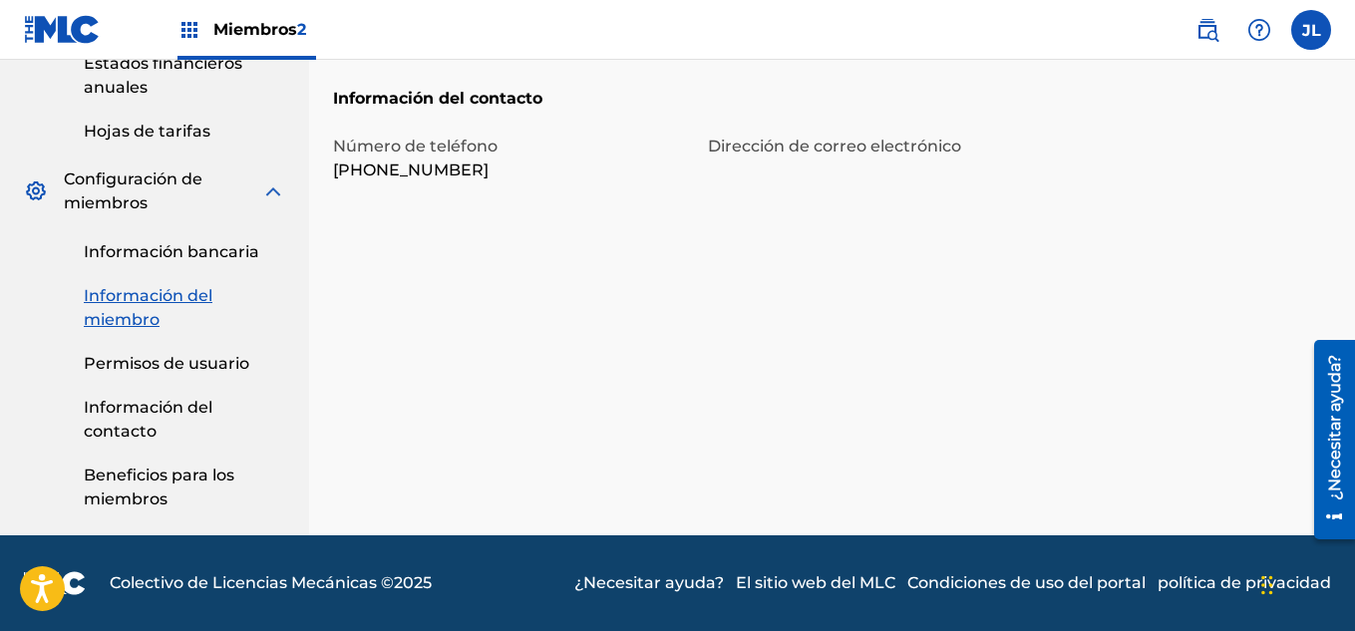
click at [104, 500] on font "Beneficios para los miembros" at bounding box center [159, 487] width 151 height 43
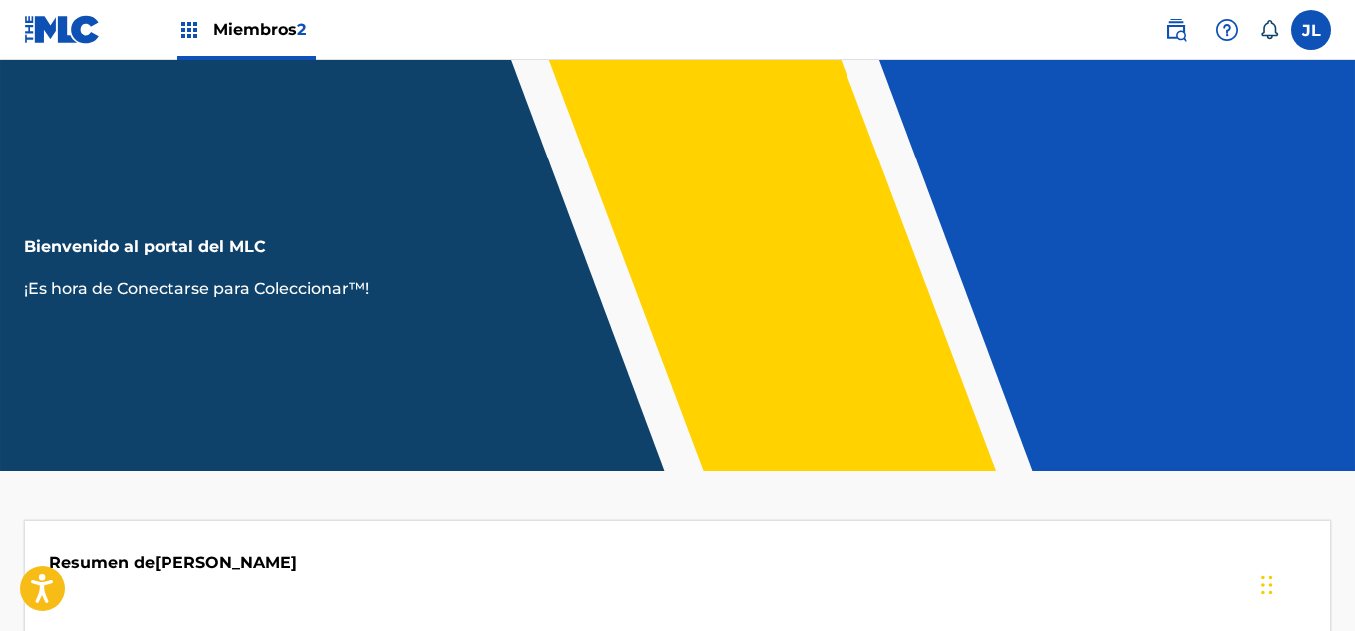
click at [1305, 38] on label at bounding box center [1312, 30] width 40 height 40
click at [1312, 30] on input "JL Jean Carlos Lara jeancarlos-027@hotmail.es Notification Preferences Perfil F…" at bounding box center [1312, 30] width 0 height 0
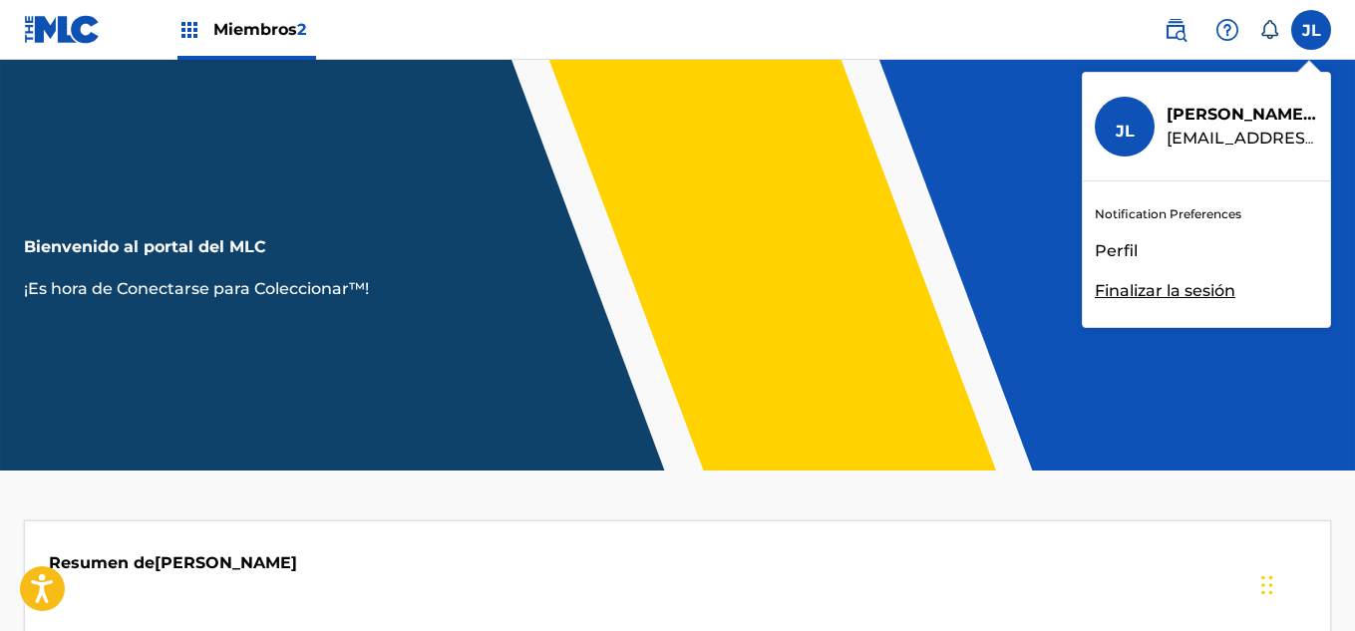
click at [1154, 291] on font "Finalizar la sesión" at bounding box center [1165, 290] width 141 height 19
click at [1312, 30] on input "JL Jean Carlos Lara jeancarlos-027@hotmail.es Notification Preferences Perfil F…" at bounding box center [1312, 30] width 0 height 0
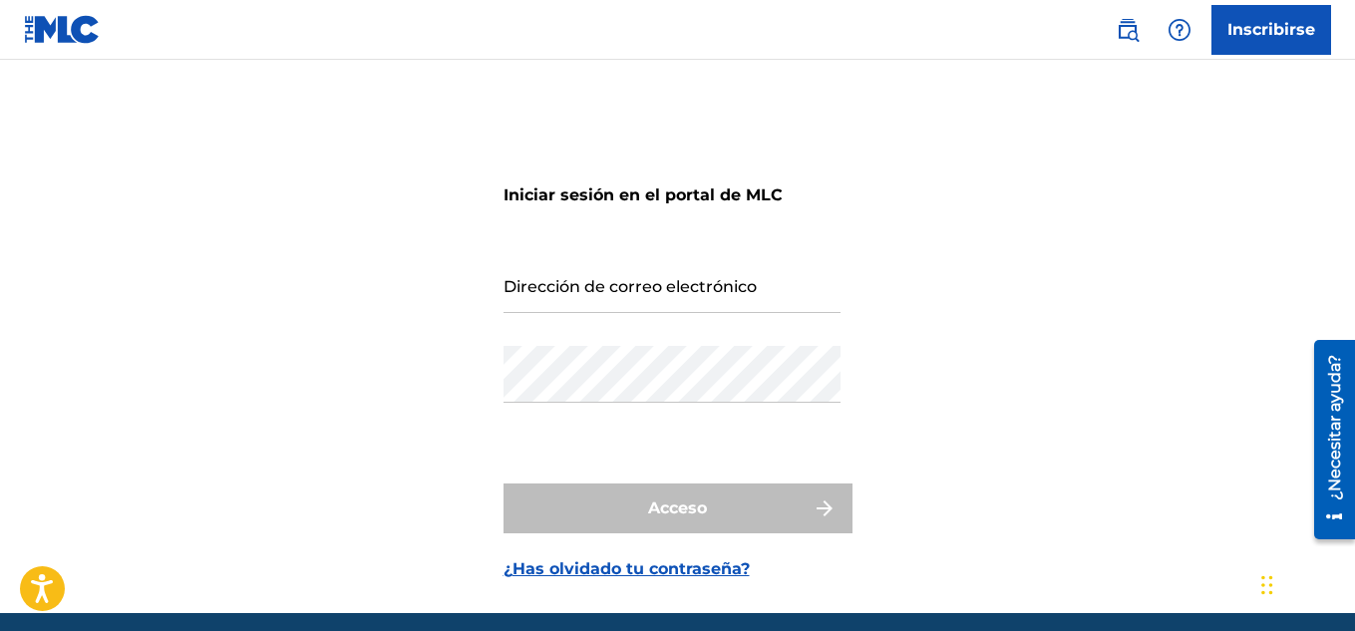
click at [667, 267] on input "Dirección de correo electrónico" at bounding box center [672, 284] width 337 height 57
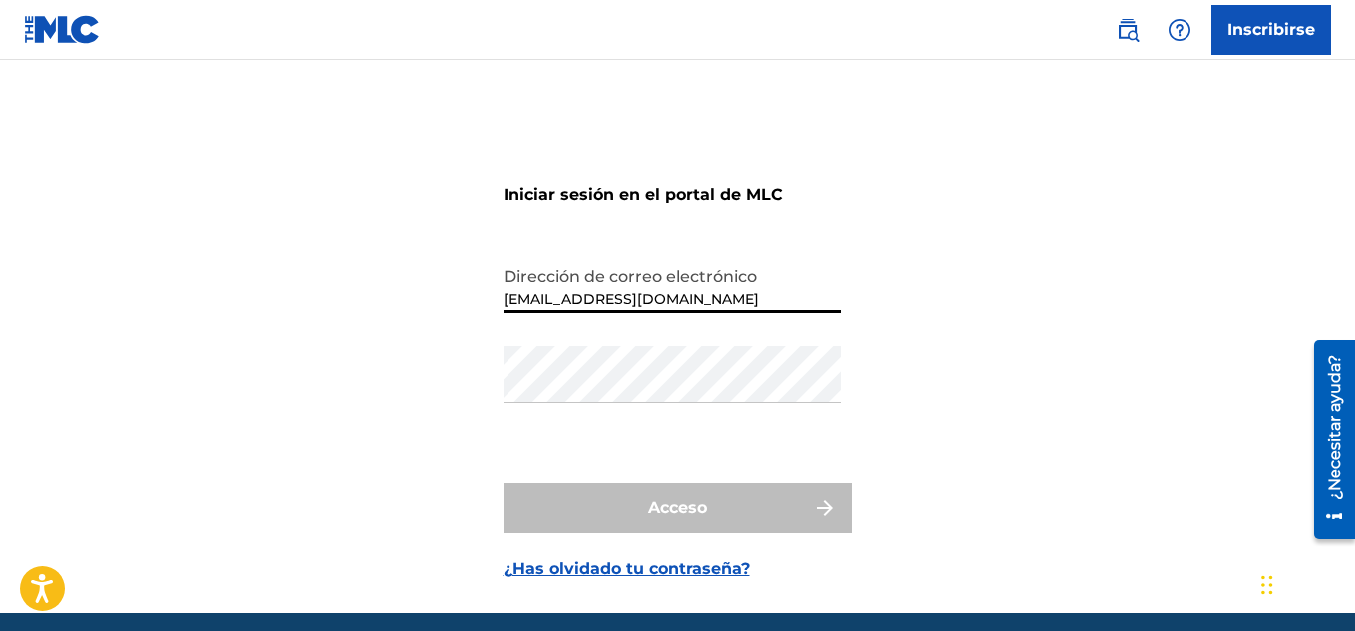
type input "montanamusicllc@gmail.com"
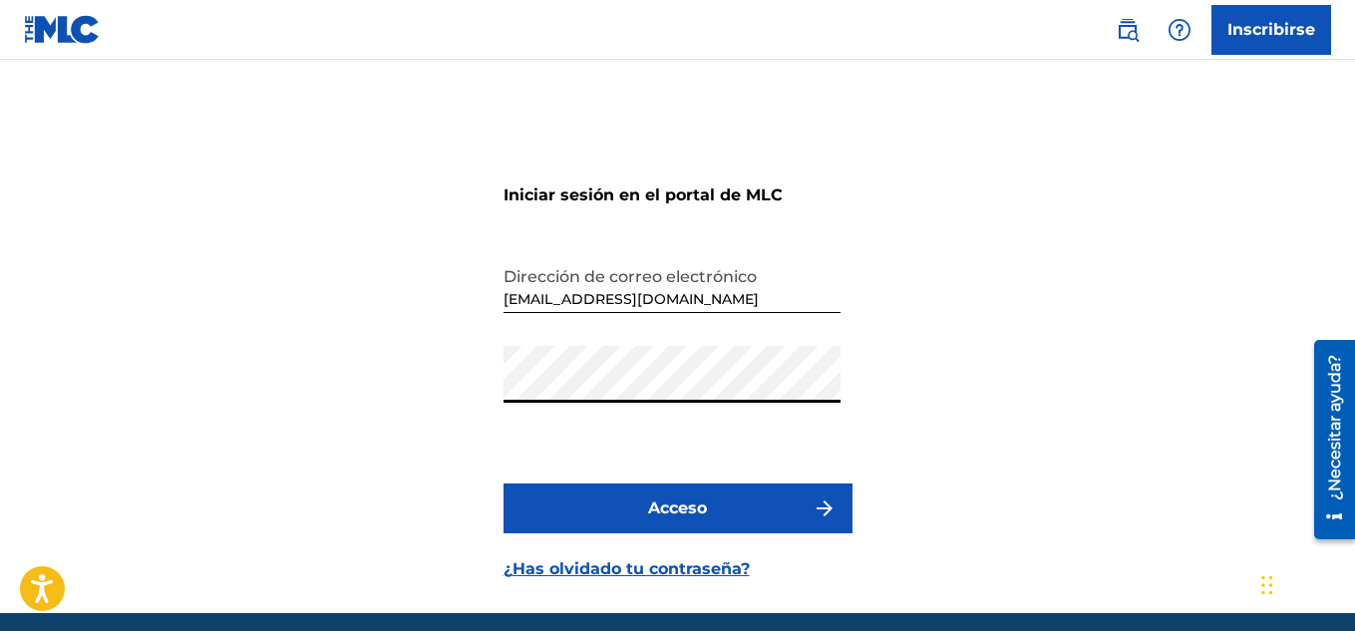
click at [612, 517] on button "Acceso" at bounding box center [678, 509] width 349 height 50
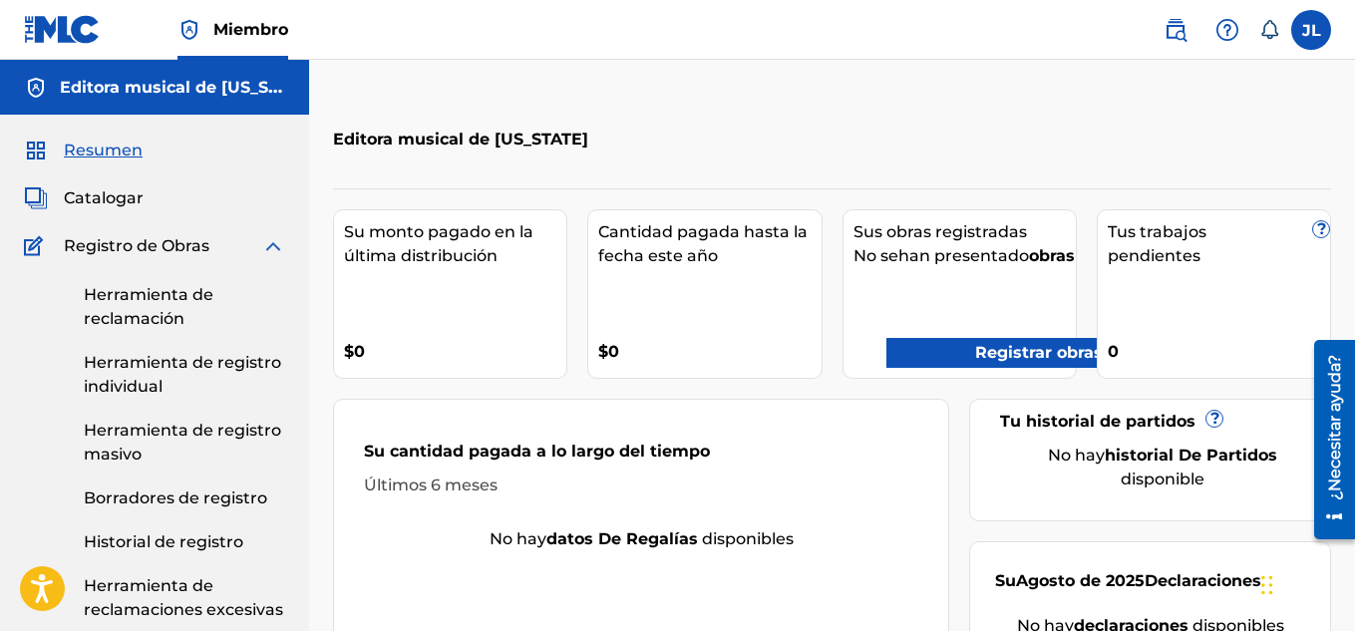
click at [152, 322] on font "Herramienta de reclamación" at bounding box center [149, 306] width 130 height 43
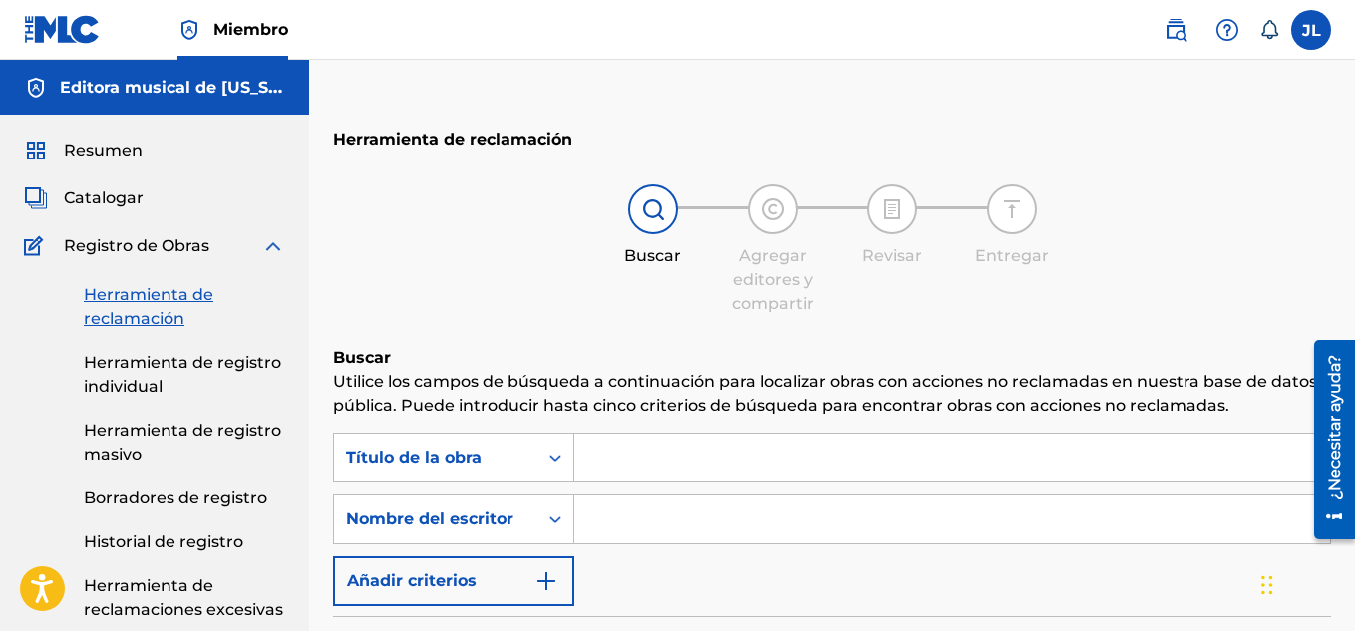
click at [668, 444] on input "Formulario de búsqueda" at bounding box center [952, 458] width 756 height 48
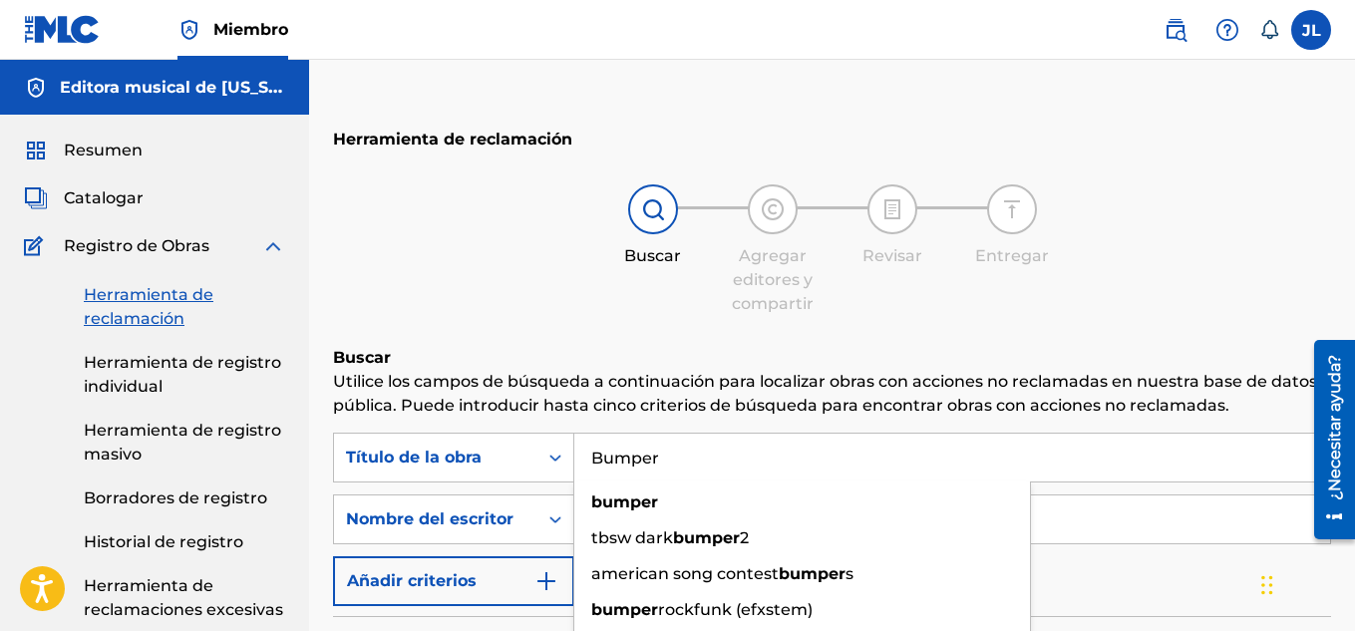
type input "Bumper"
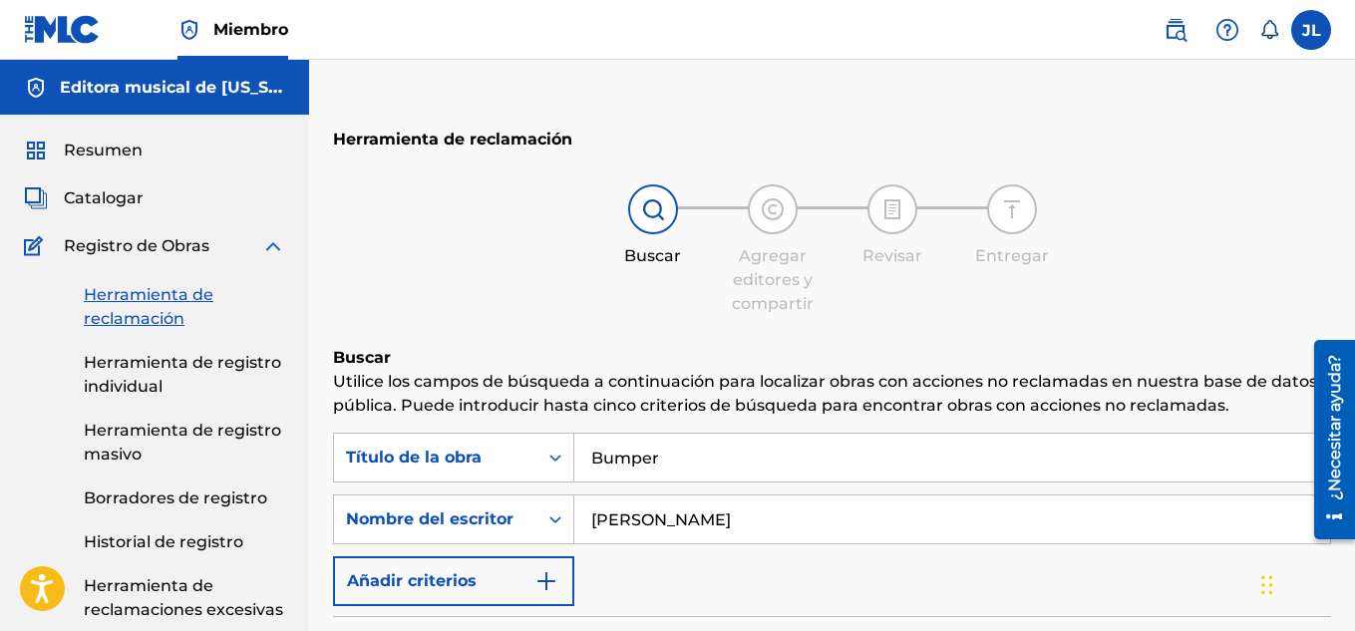
type input "A"
type input "Jefry Taveras Santos"
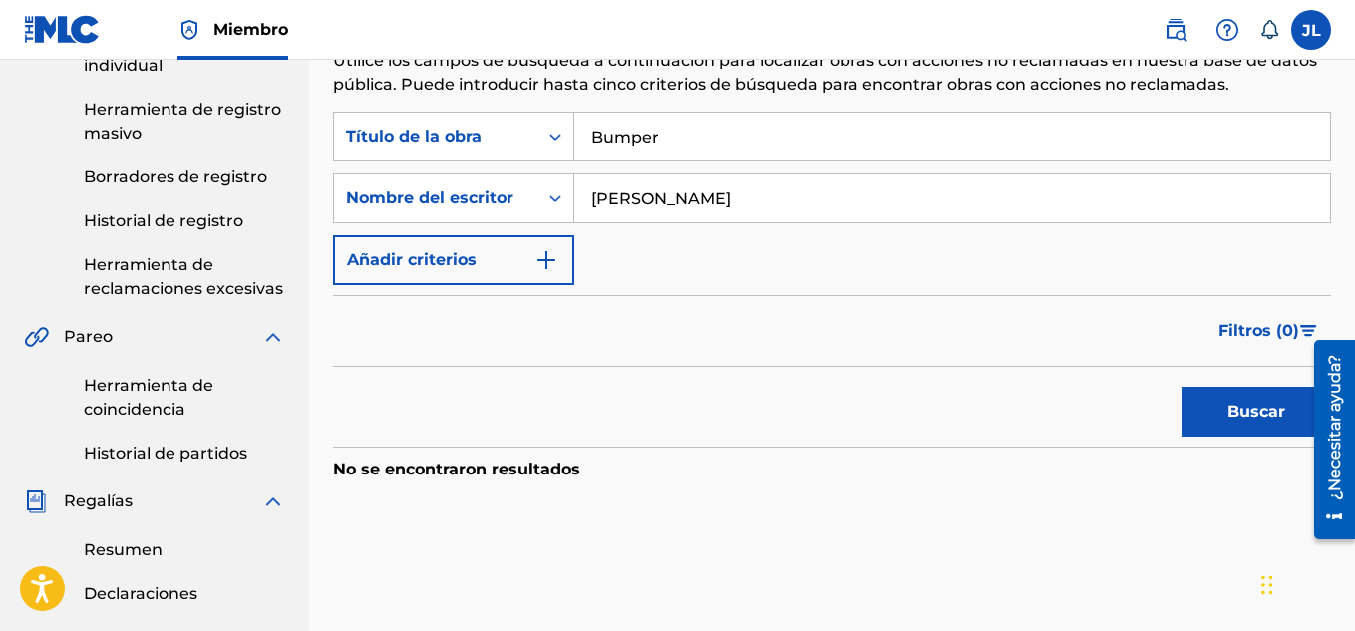
scroll to position [326, 0]
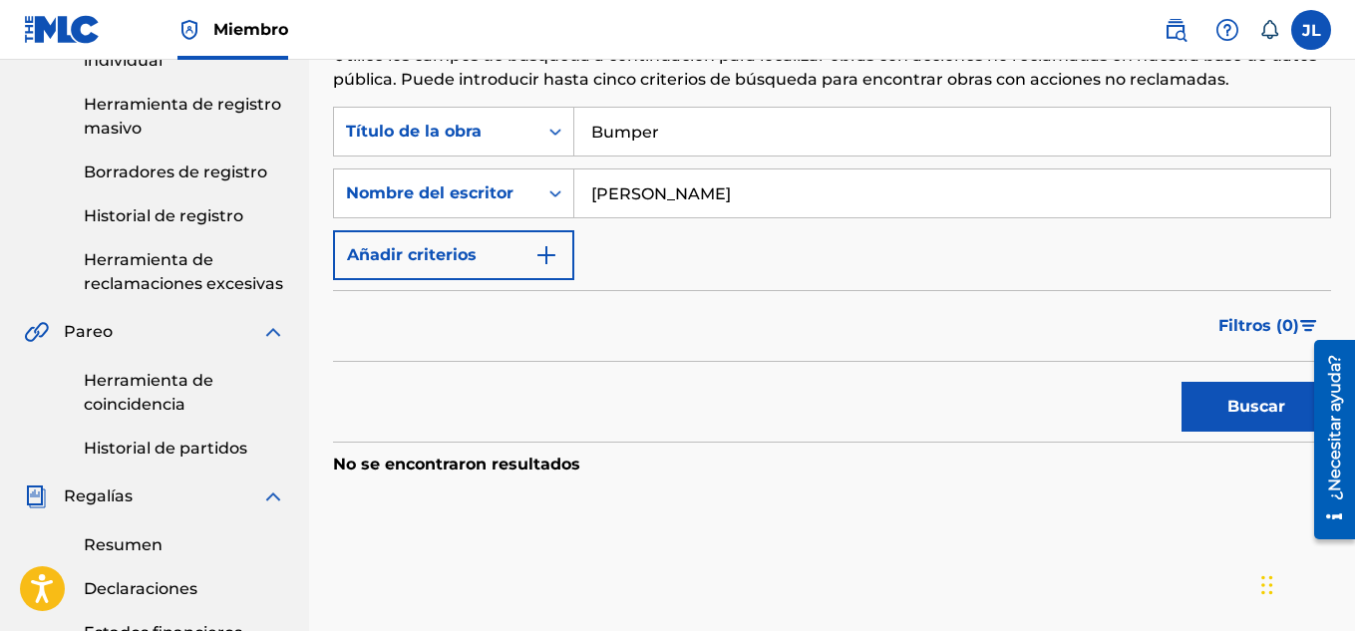
click at [1182, 382] on button "Buscar" at bounding box center [1257, 407] width 150 height 50
click at [682, 128] on input "Bumper" at bounding box center [952, 132] width 756 height 48
click at [686, 129] on input "Bumper" at bounding box center [952, 132] width 756 height 48
type input "B"
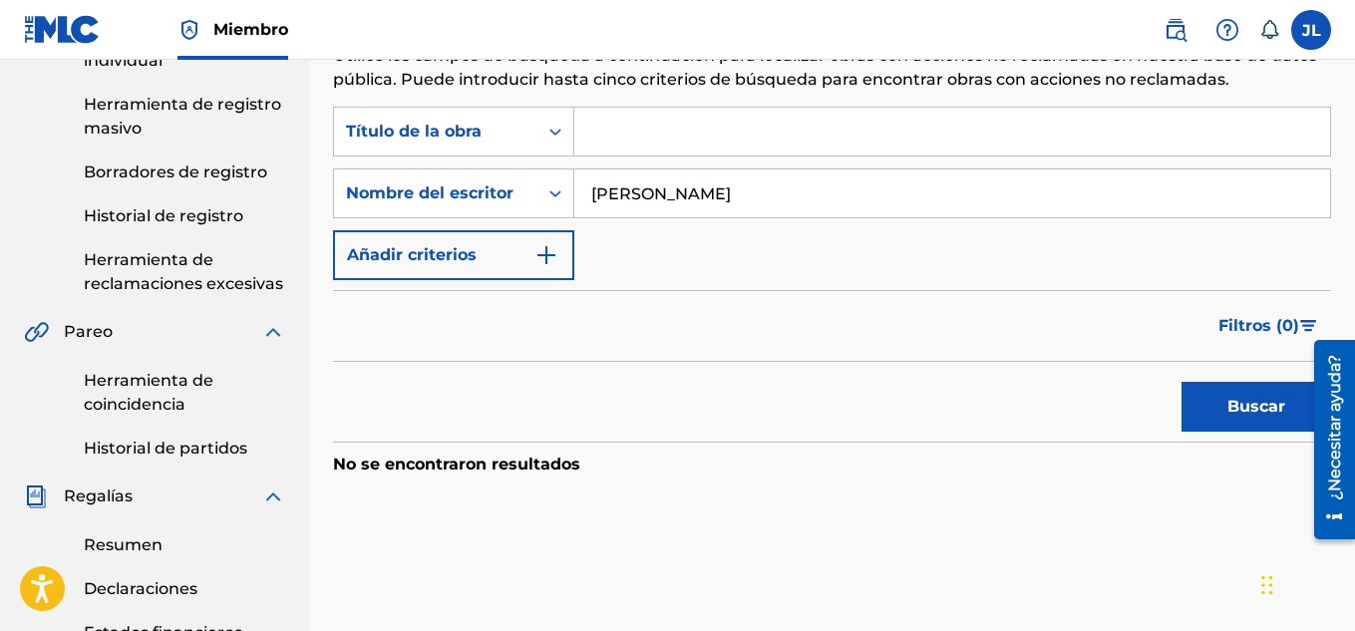
click at [1182, 382] on button "Buscar" at bounding box center [1257, 407] width 150 height 50
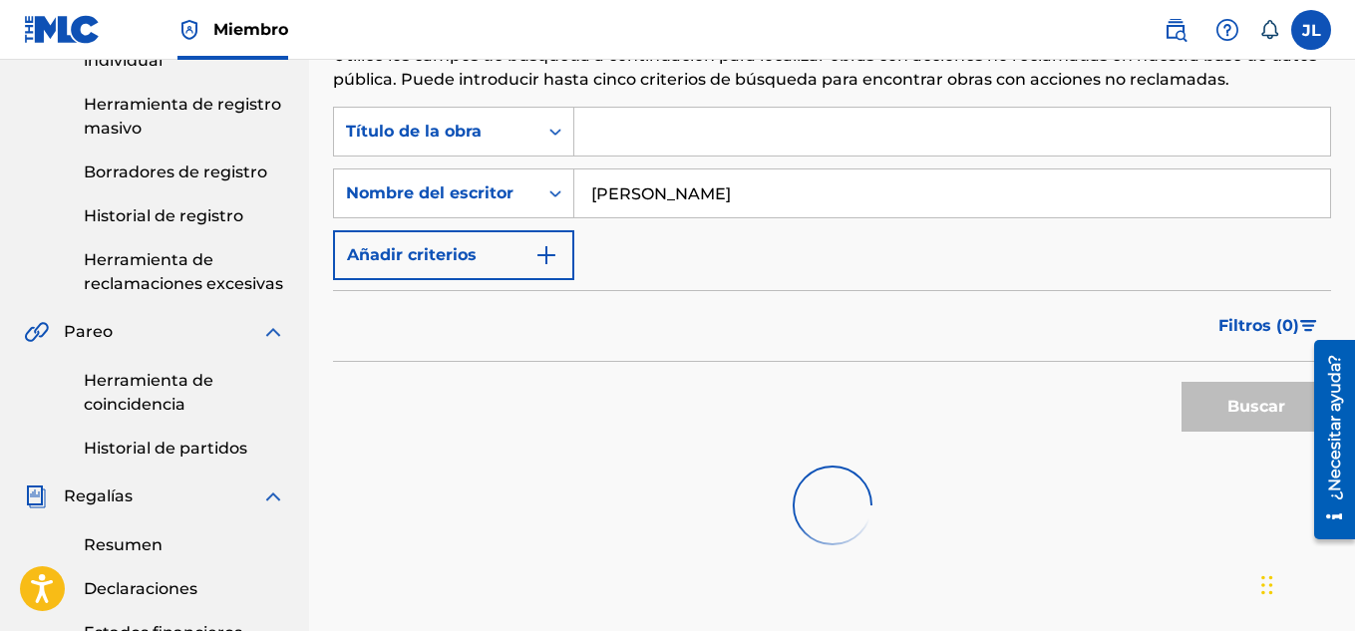
click at [1182, 382] on button "Buscar" at bounding box center [1257, 407] width 150 height 50
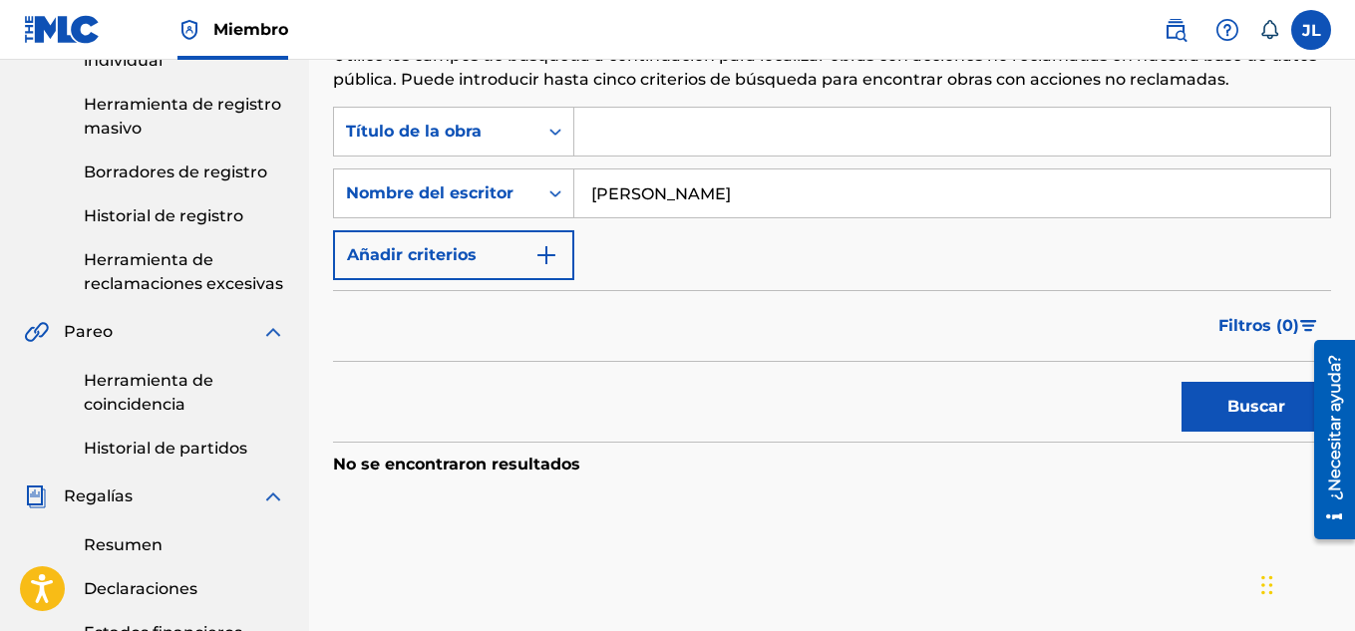
drag, startPoint x: 790, startPoint y: 176, endPoint x: 472, endPoint y: 271, distance: 332.3
click at [472, 271] on div "Búsqueda con criterios 528ba153-02df-4cdc-910d-973bee9f2156 Título de la obra B…" at bounding box center [832, 194] width 998 height 174
type input "Eli Samuel Ferrer"
click at [1182, 382] on button "Buscar" at bounding box center [1257, 407] width 150 height 50
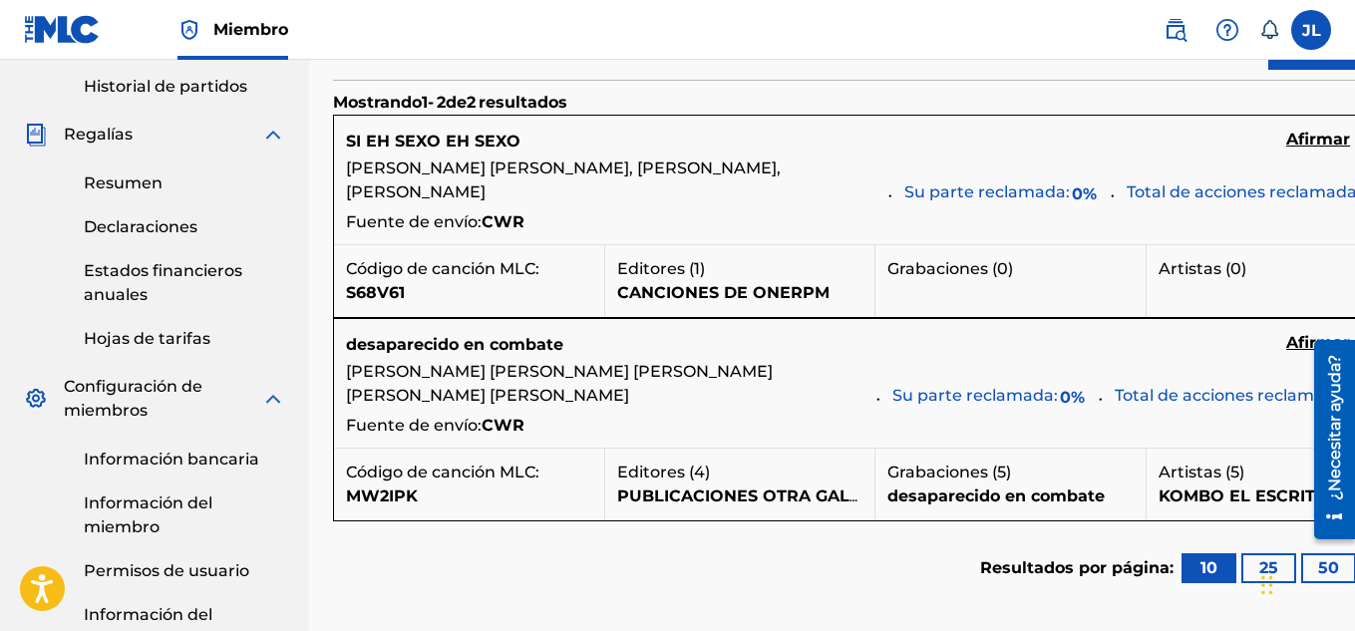
scroll to position [695, 0]
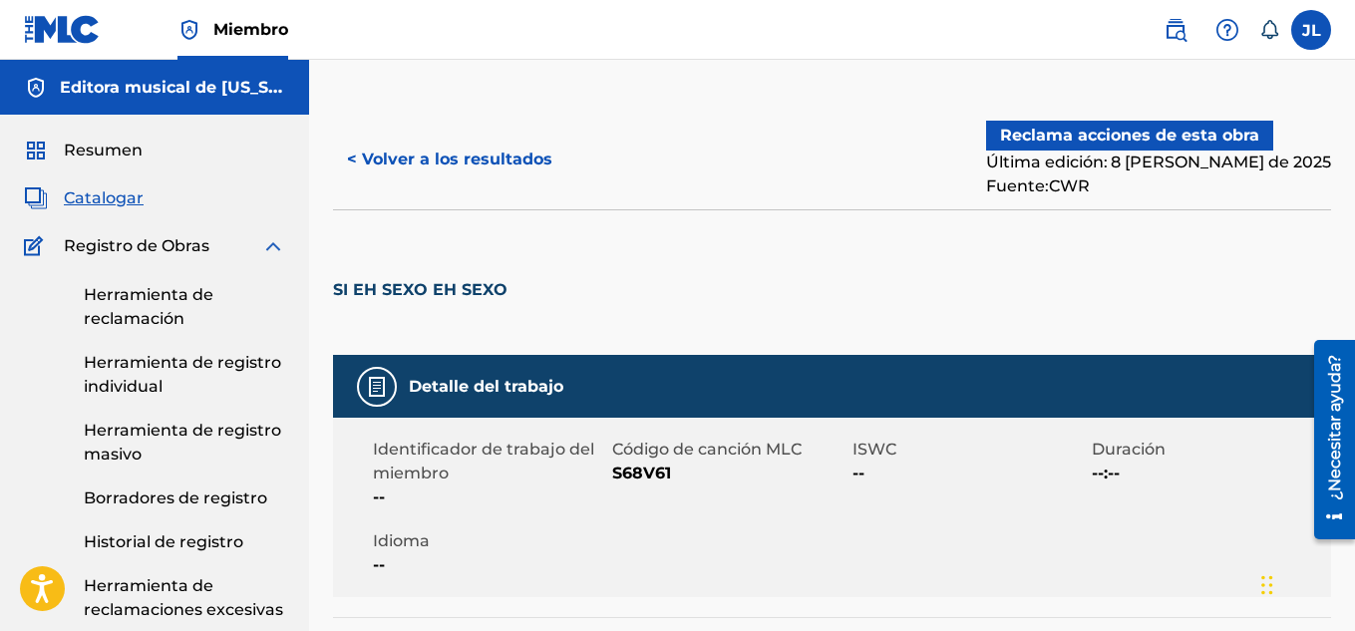
click at [1205, 141] on font "Reclama acciones de esta obra" at bounding box center [1129, 135] width 259 height 19
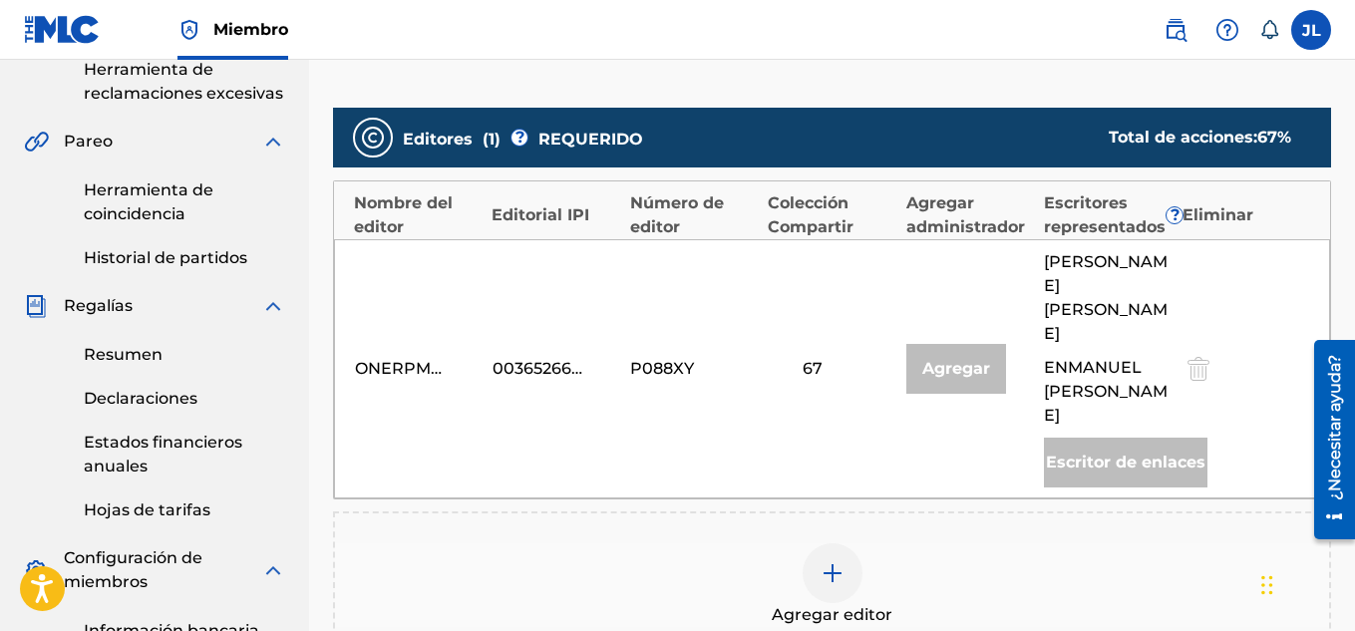
scroll to position [554, 0]
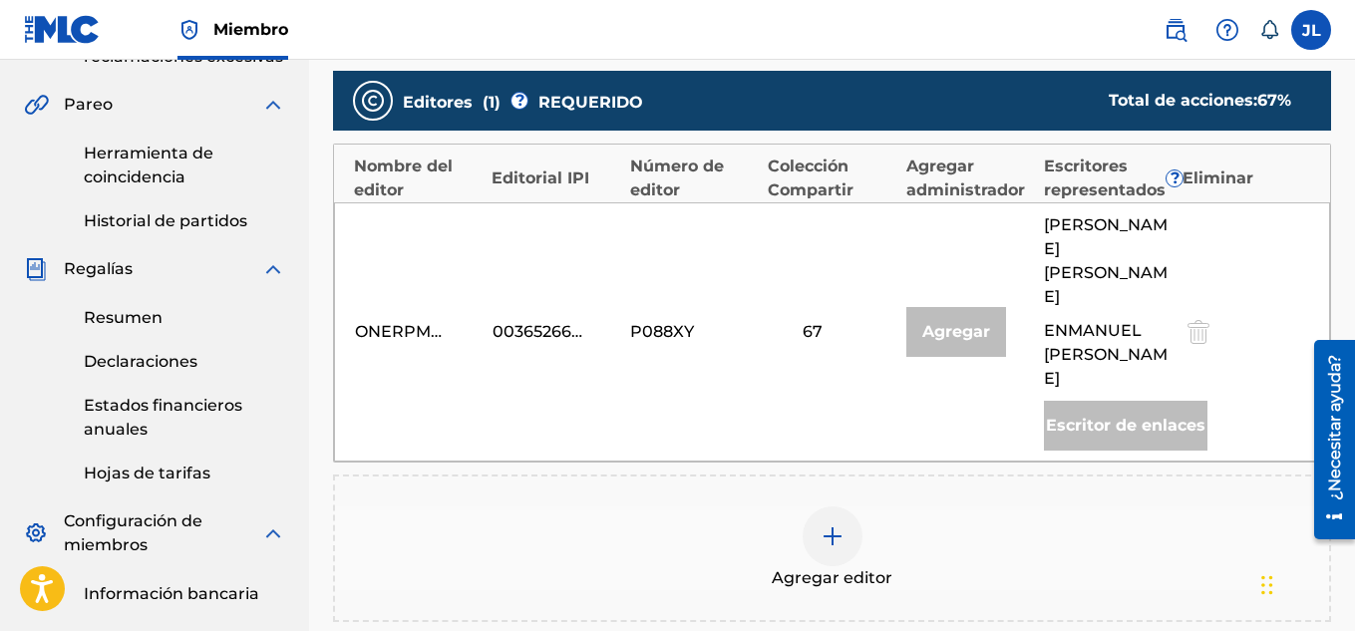
click at [840, 525] on img at bounding box center [833, 537] width 24 height 24
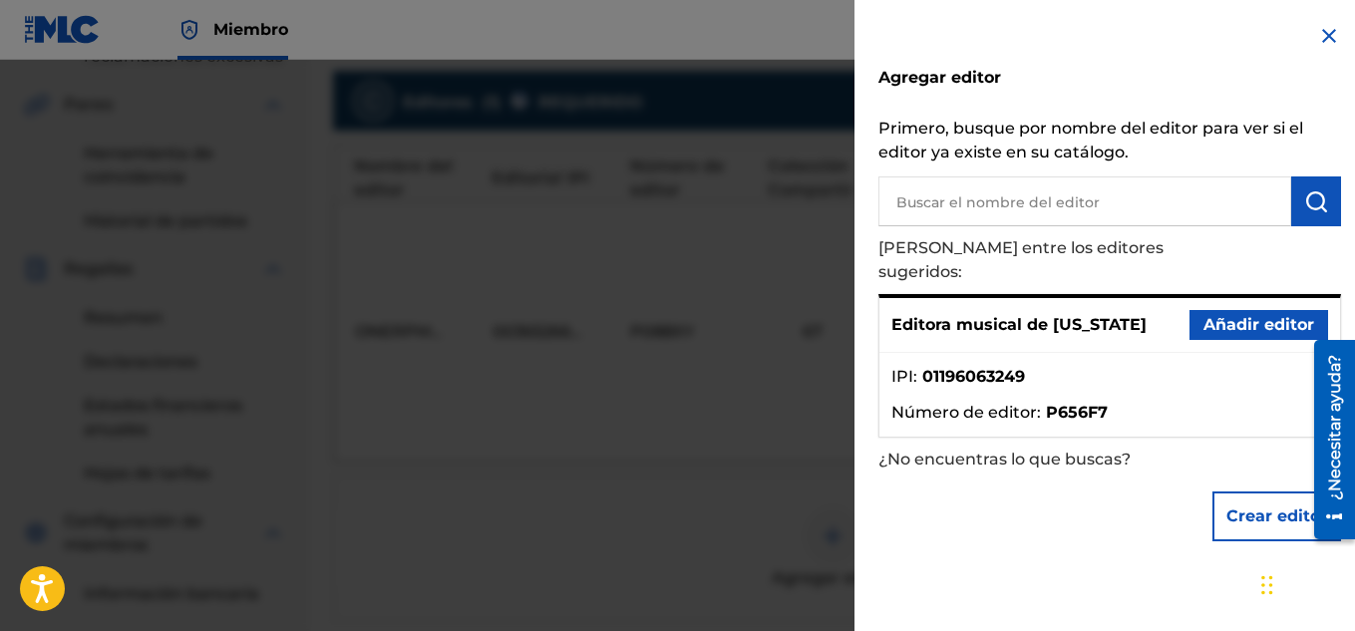
click at [1241, 310] on button "Añadir editor" at bounding box center [1259, 325] width 139 height 30
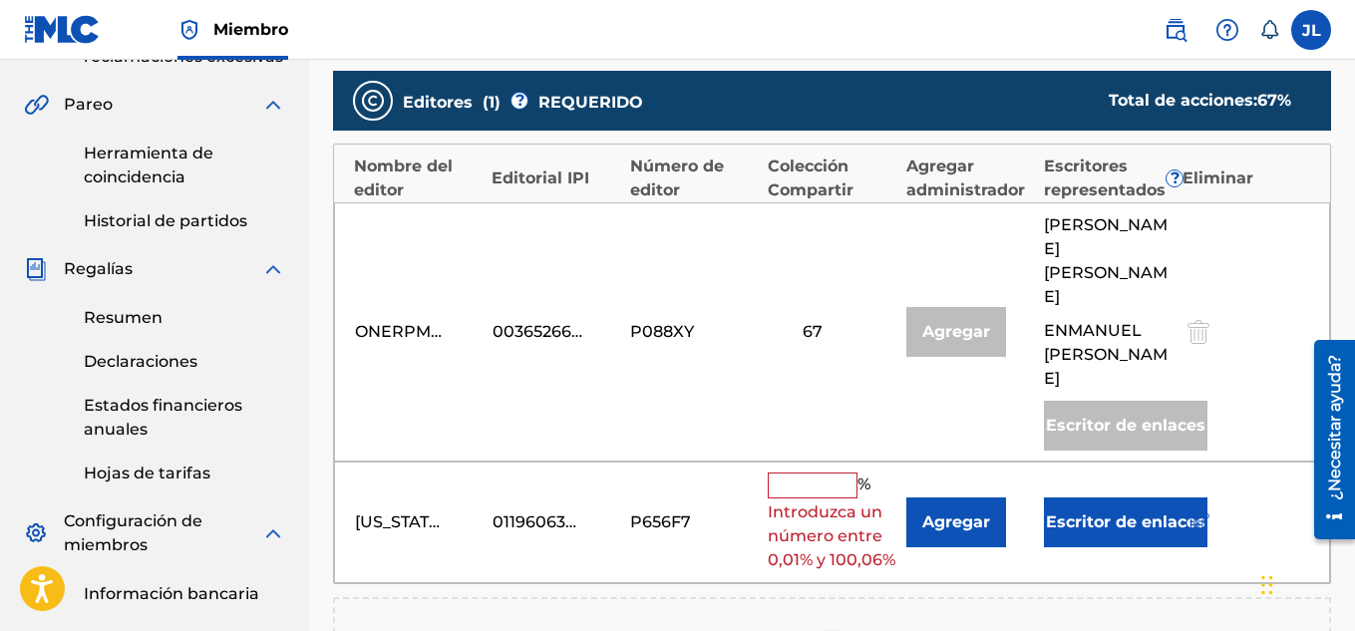
click at [833, 473] on input "text" at bounding box center [813, 486] width 90 height 26
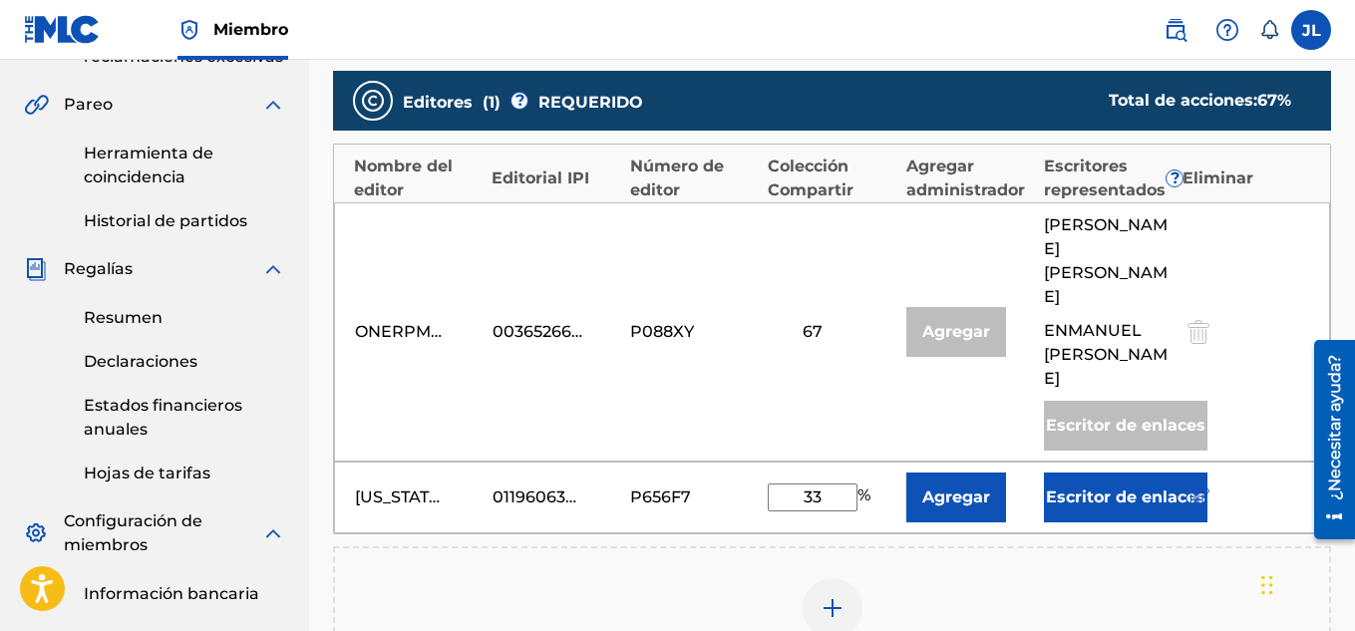
type input "33"
click at [962, 486] on font "Agregar" at bounding box center [957, 498] width 68 height 24
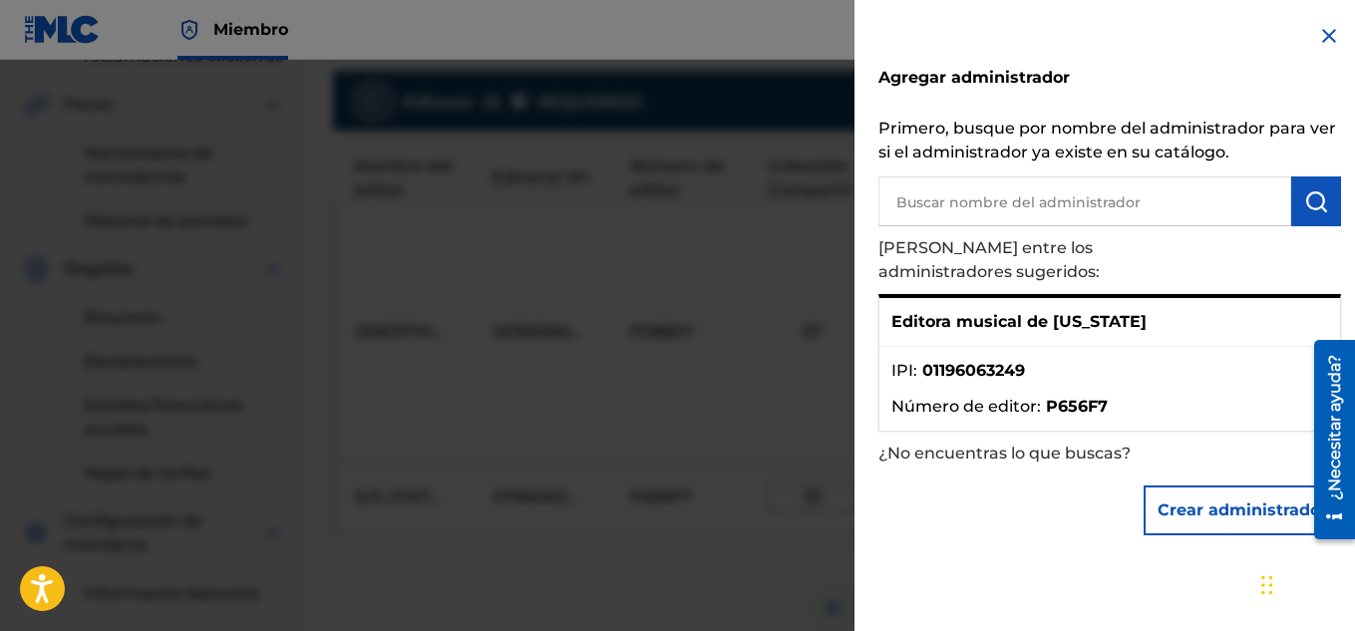
click at [1320, 43] on img at bounding box center [1330, 36] width 24 height 24
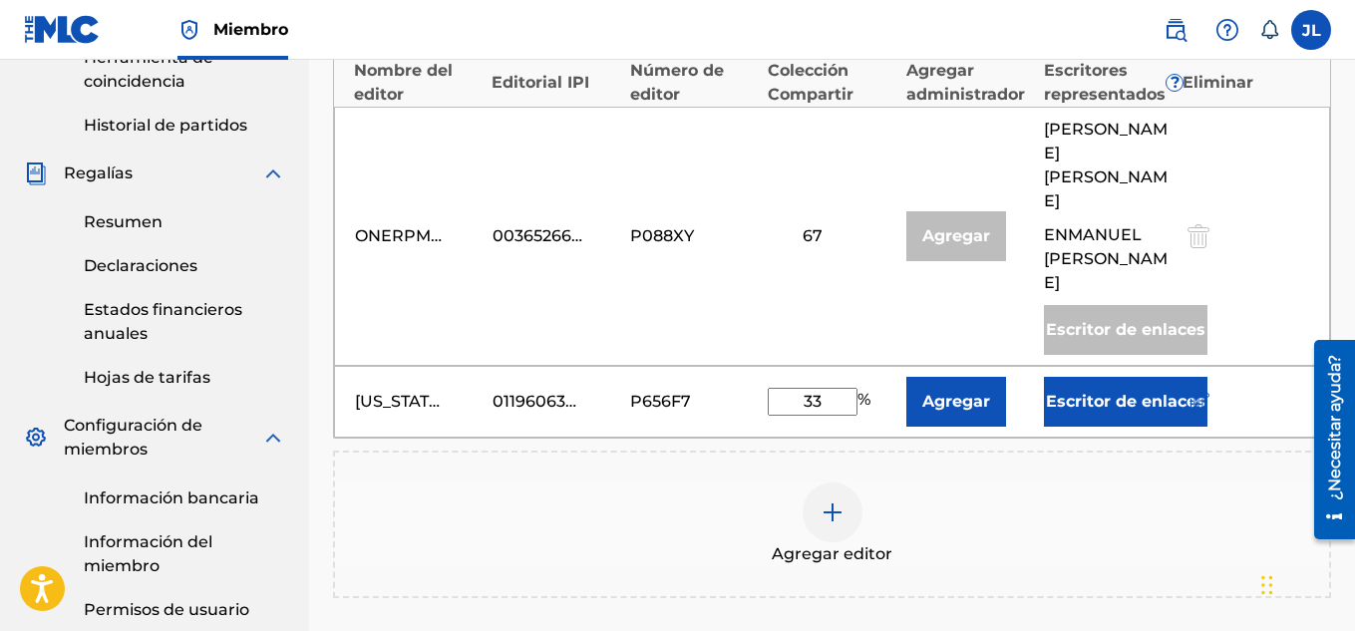
scroll to position [640, 0]
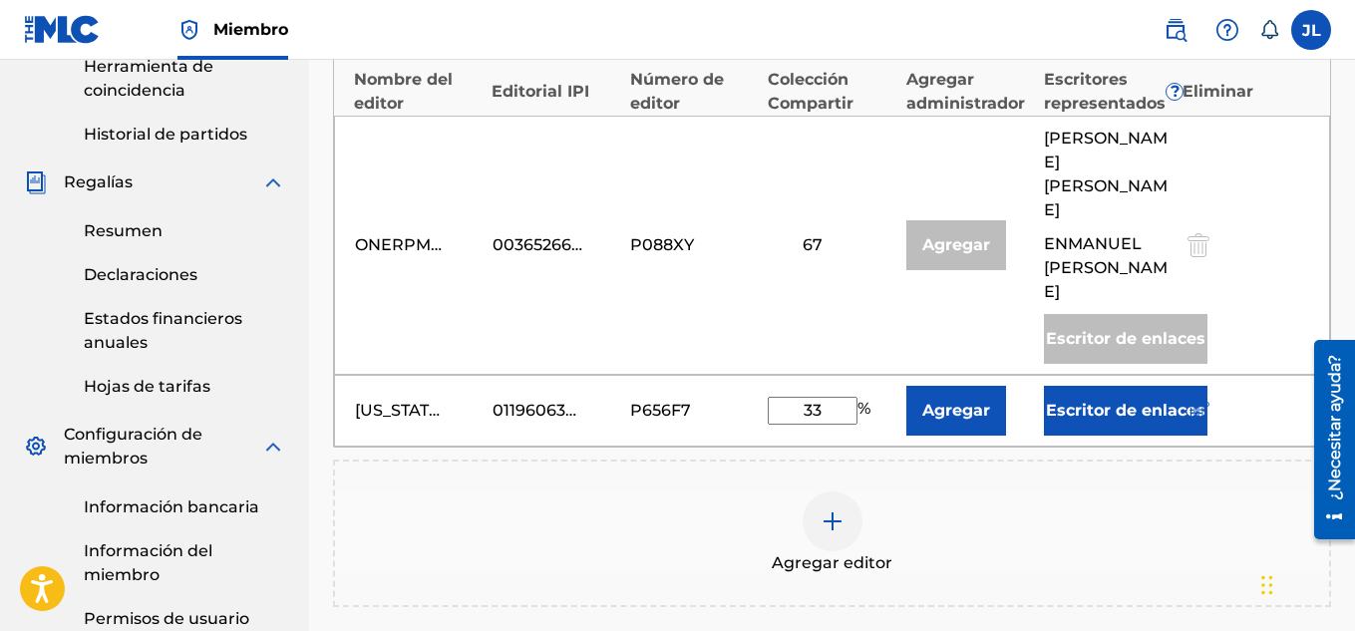
click at [821, 397] on input "33" at bounding box center [813, 411] width 90 height 28
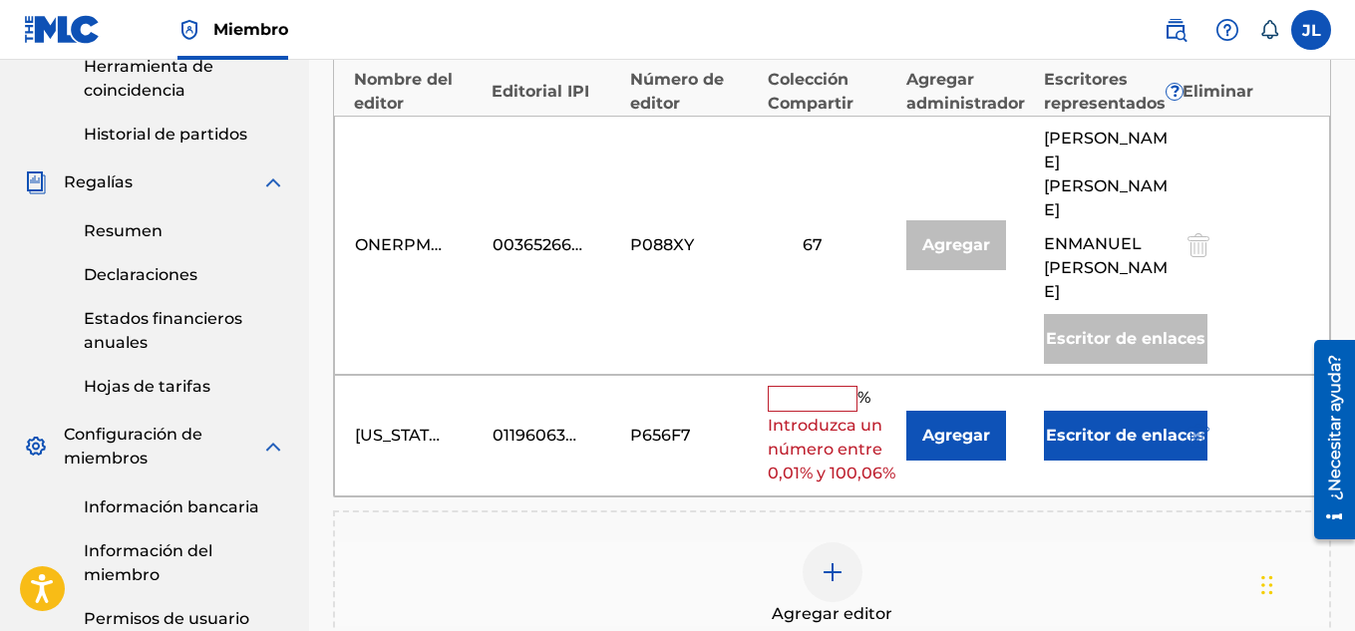
click at [941, 426] on font "Agregar" at bounding box center [957, 435] width 68 height 19
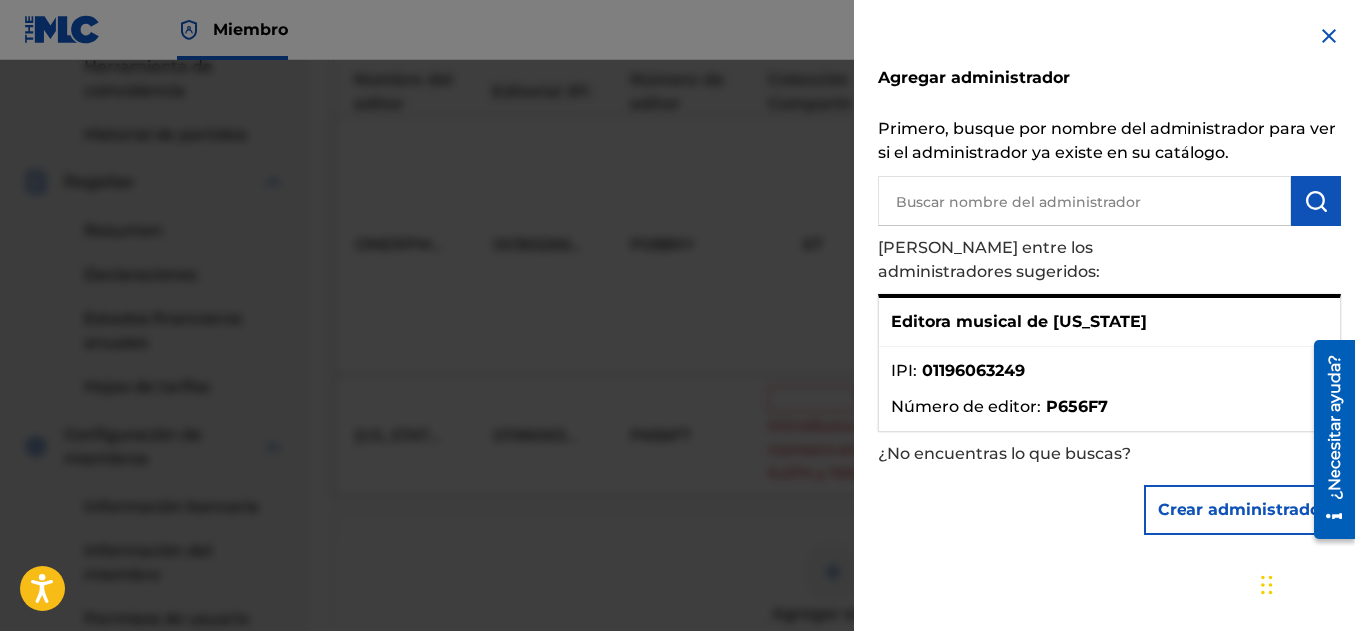
click at [1010, 202] on input "text" at bounding box center [1085, 202] width 413 height 50
type input "eli samuel ferrer"
click at [1256, 204] on img at bounding box center [1268, 201] width 24 height 24
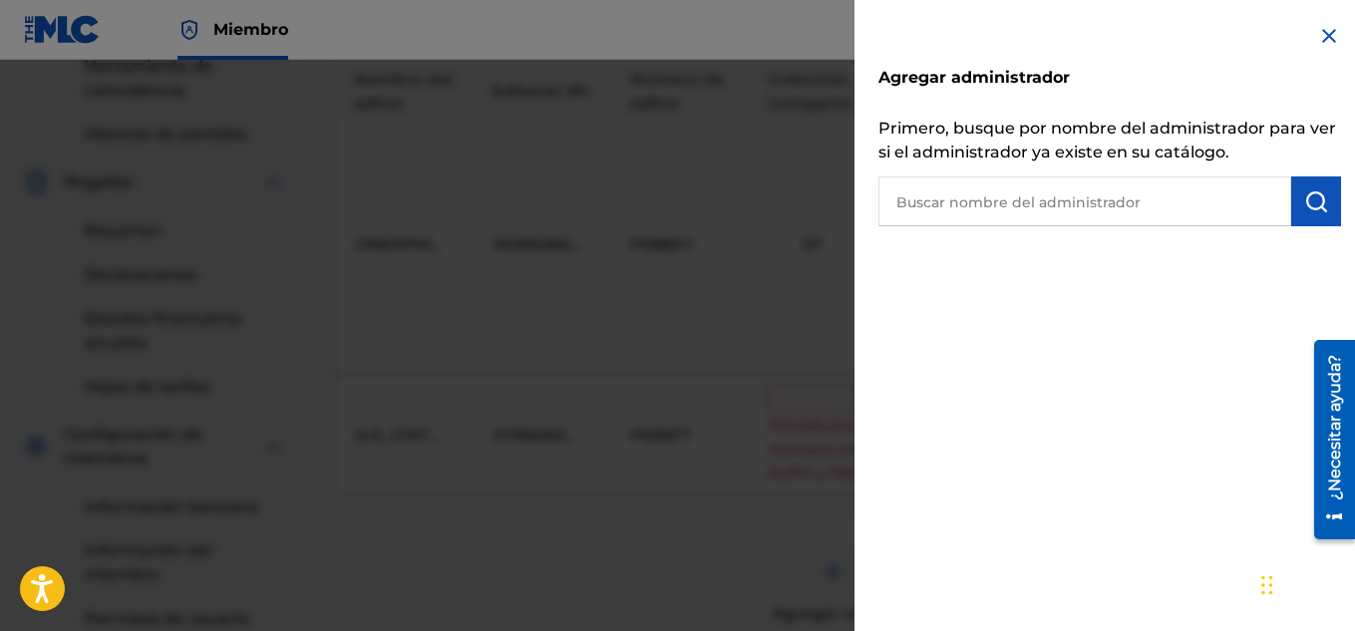
click at [1346, 47] on div "Agregar administrador Primero, busque por nombre del administrador para ver si …" at bounding box center [1110, 125] width 511 height 250
click at [1330, 37] on img at bounding box center [1330, 36] width 24 height 24
